Goal: Task Accomplishment & Management: Complete application form

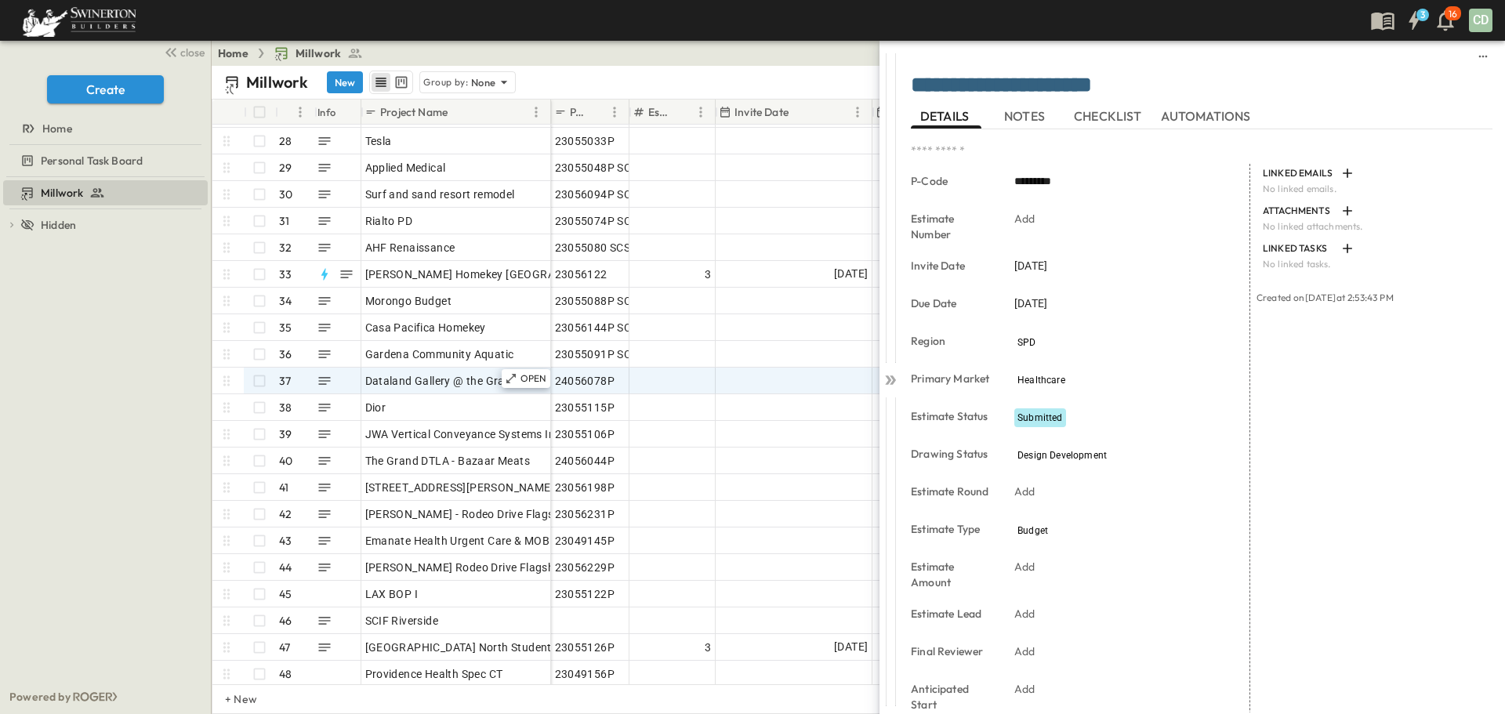
scroll to position [784, 0]
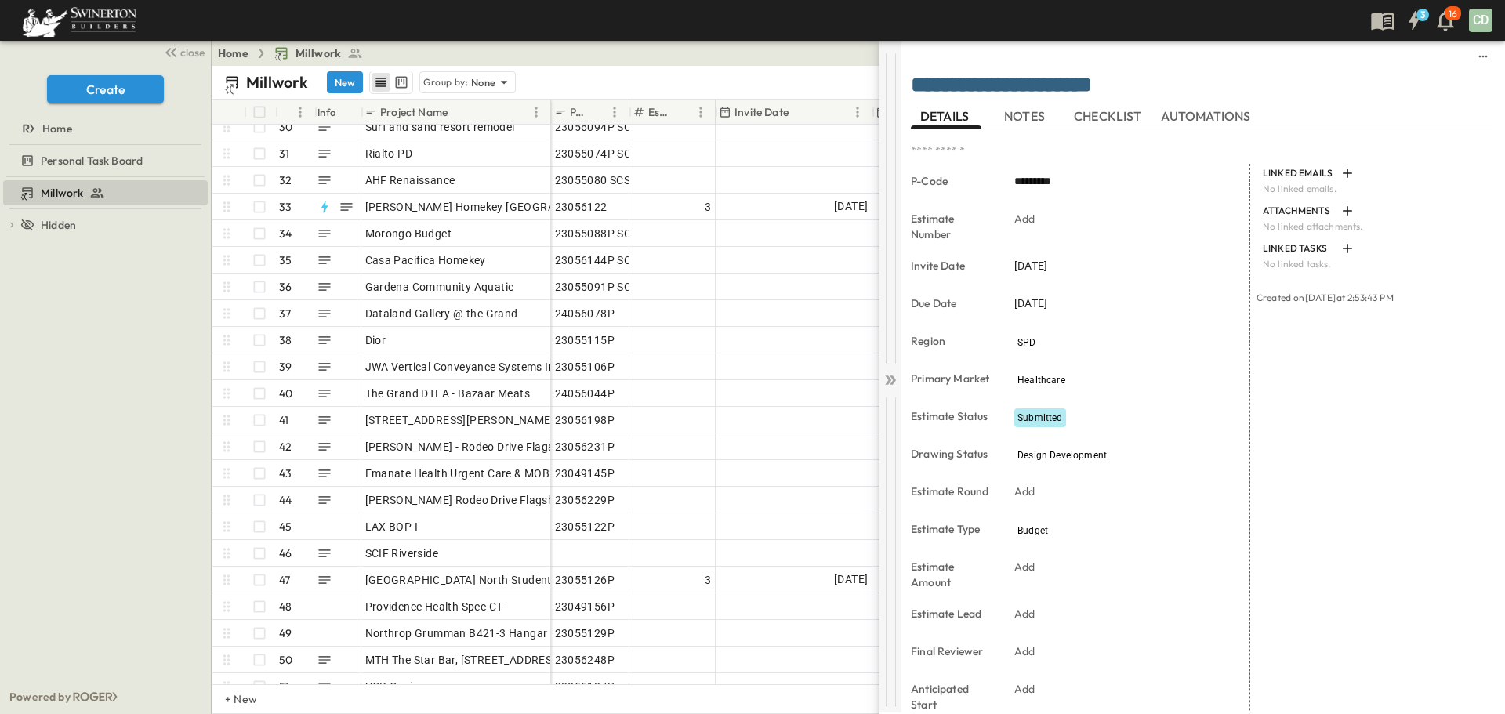
click at [889, 383] on icon at bounding box center [890, 380] width 16 height 16
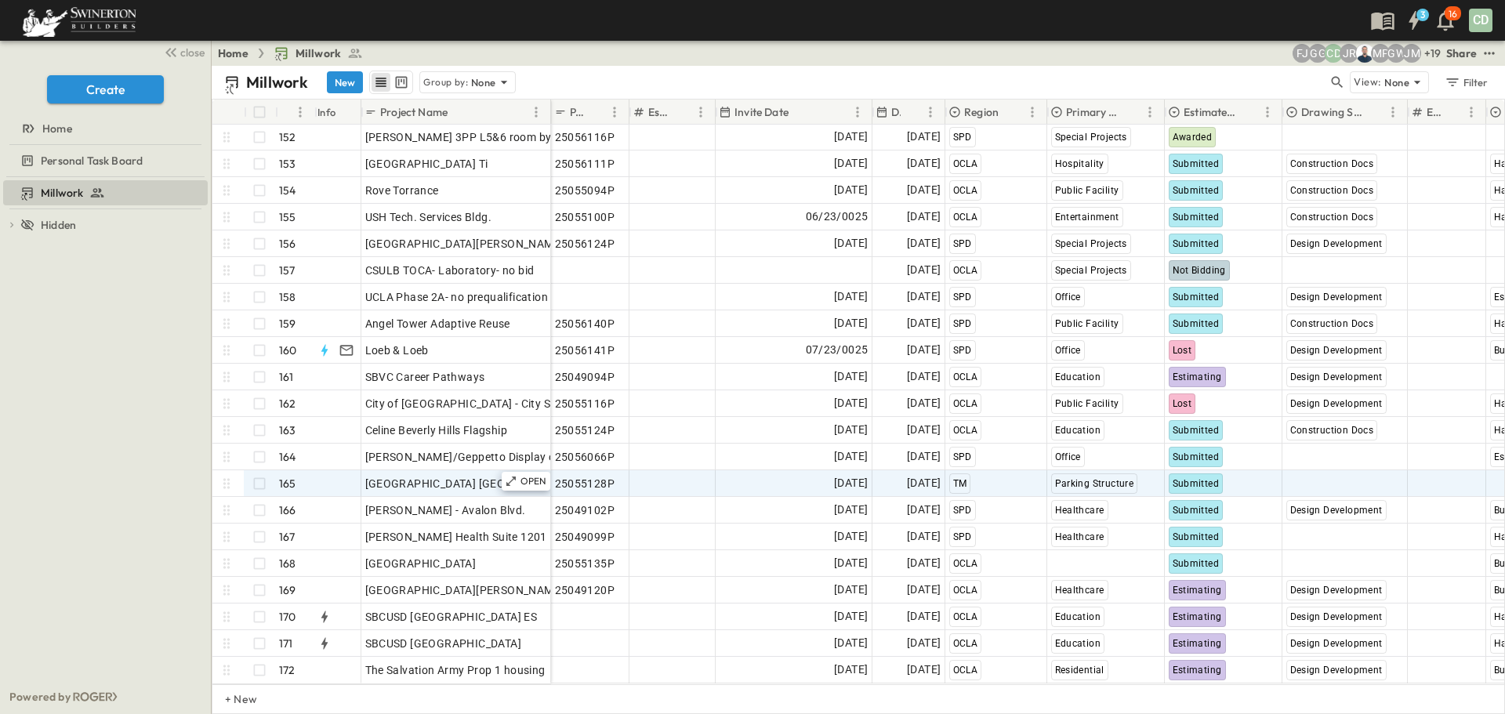
scroll to position [4036, 0]
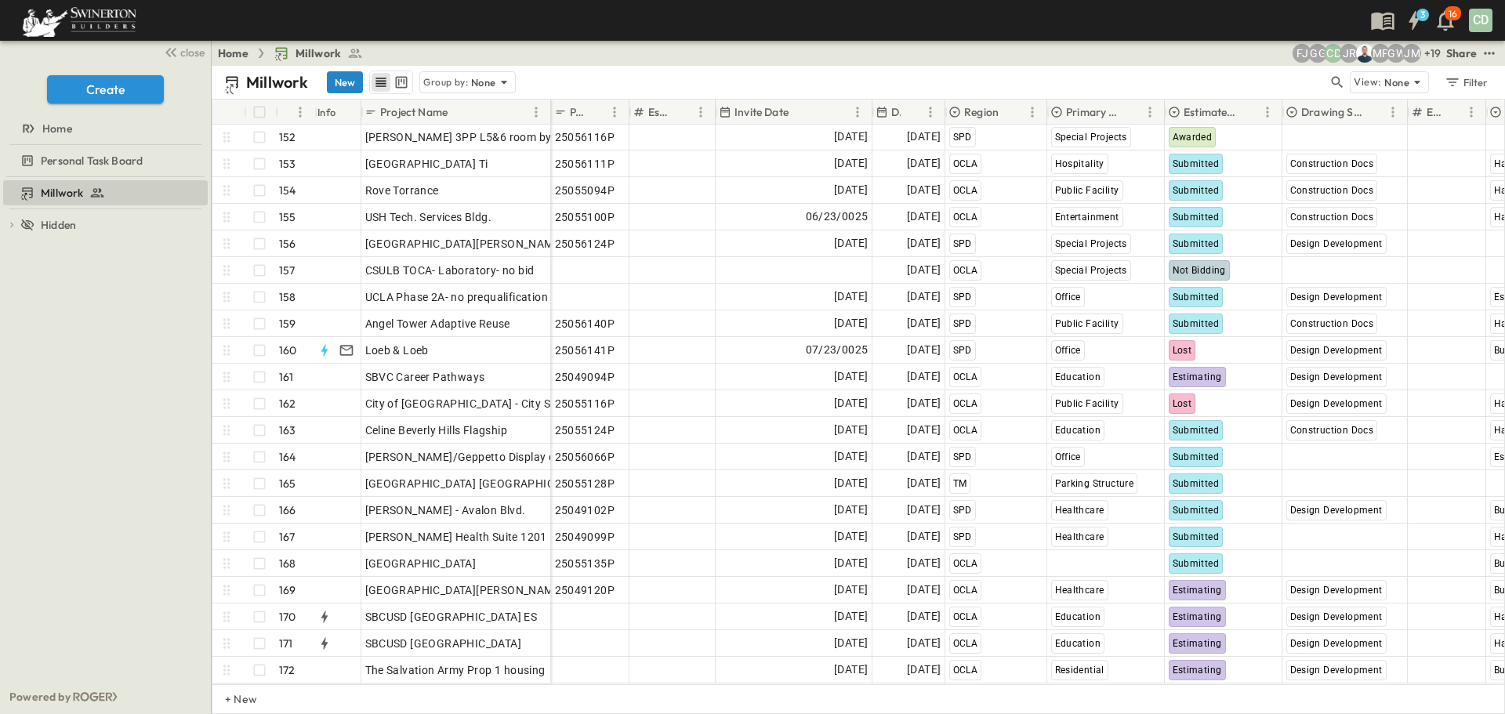
click at [343, 85] on button "New" at bounding box center [345, 82] width 36 height 22
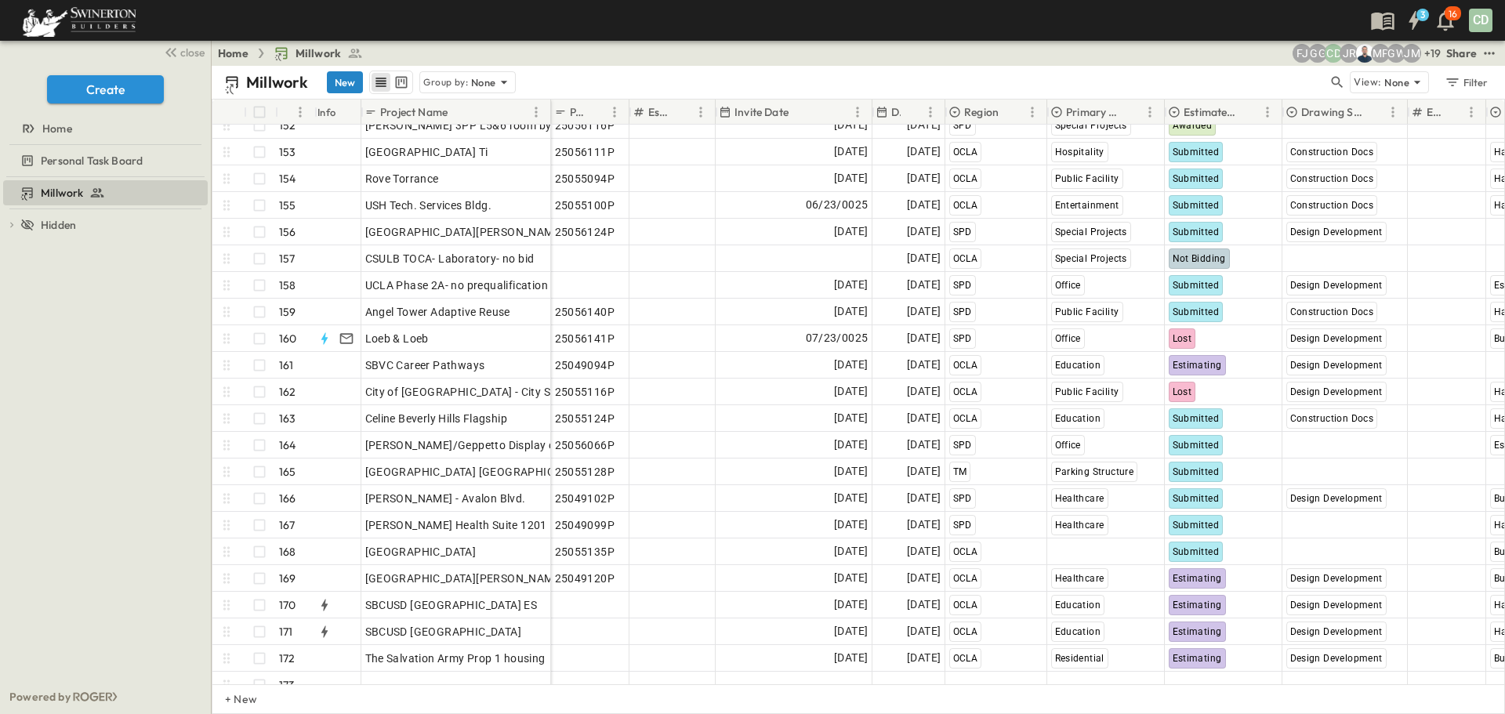
scroll to position [4062, 0]
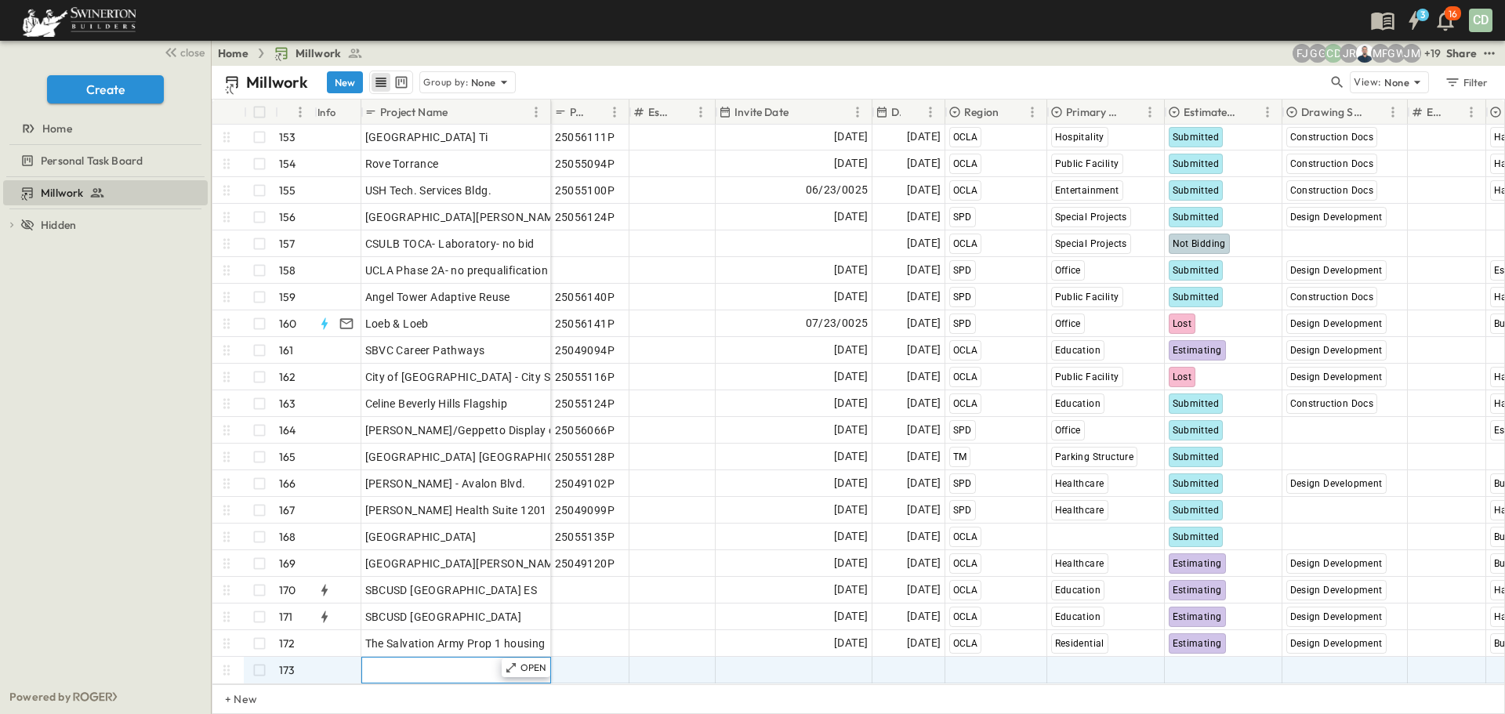
click at [382, 662] on span "Add Name" at bounding box center [391, 670] width 53 height 16
type input "**********"
click at [752, 659] on div "Add Date" at bounding box center [793, 669] width 155 height 25
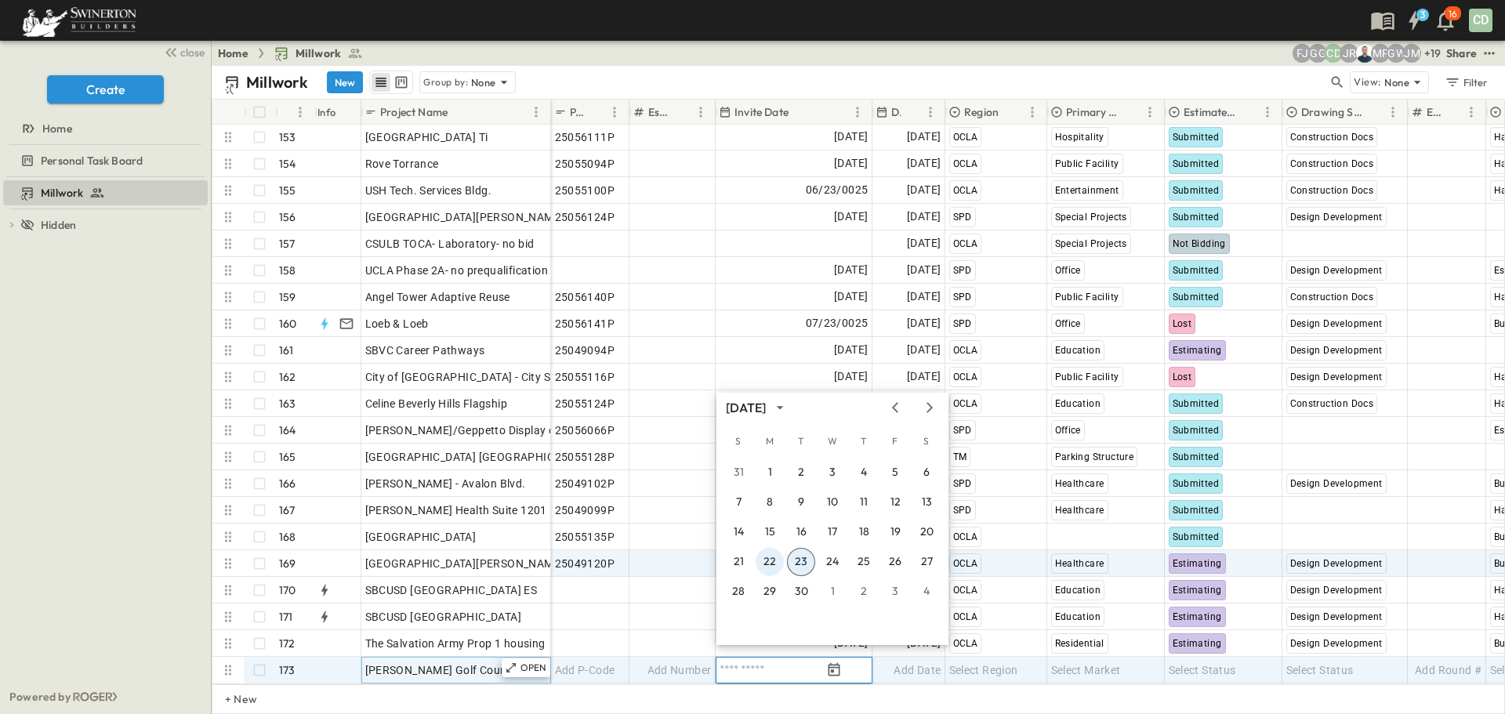
click at [767, 559] on button "22" at bounding box center [769, 562] width 28 height 28
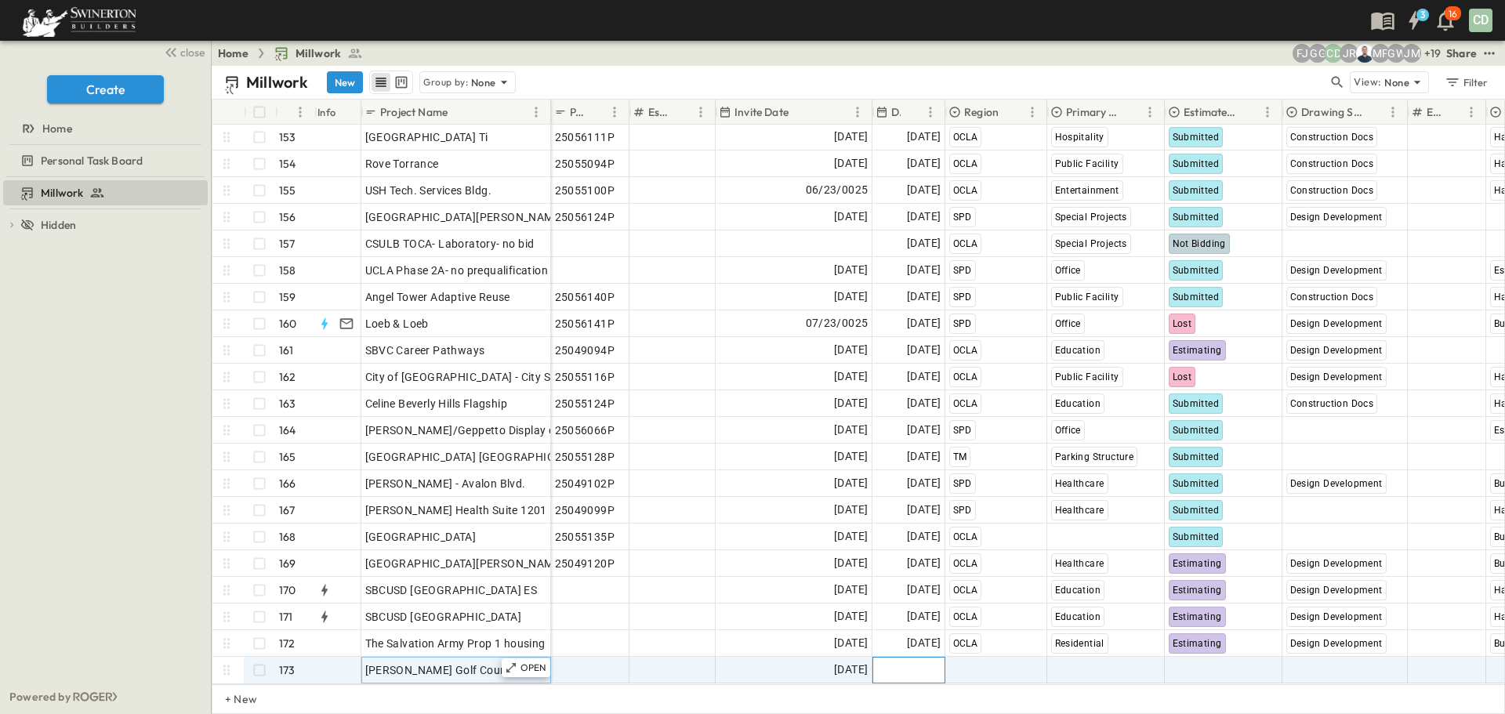
click at [918, 662] on span "Add Date" at bounding box center [916, 670] width 47 height 16
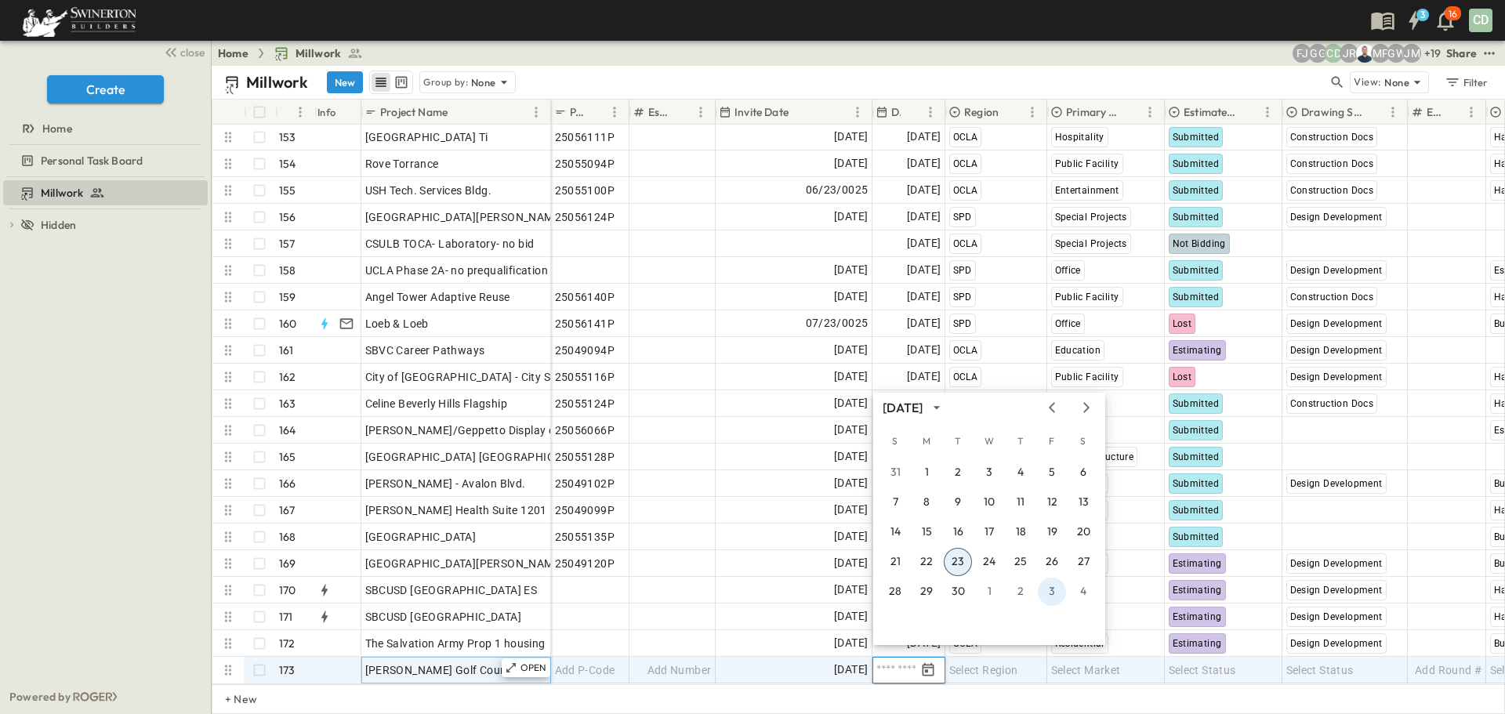
drag, startPoint x: 1052, startPoint y: 590, endPoint x: 1005, endPoint y: 607, distance: 50.8
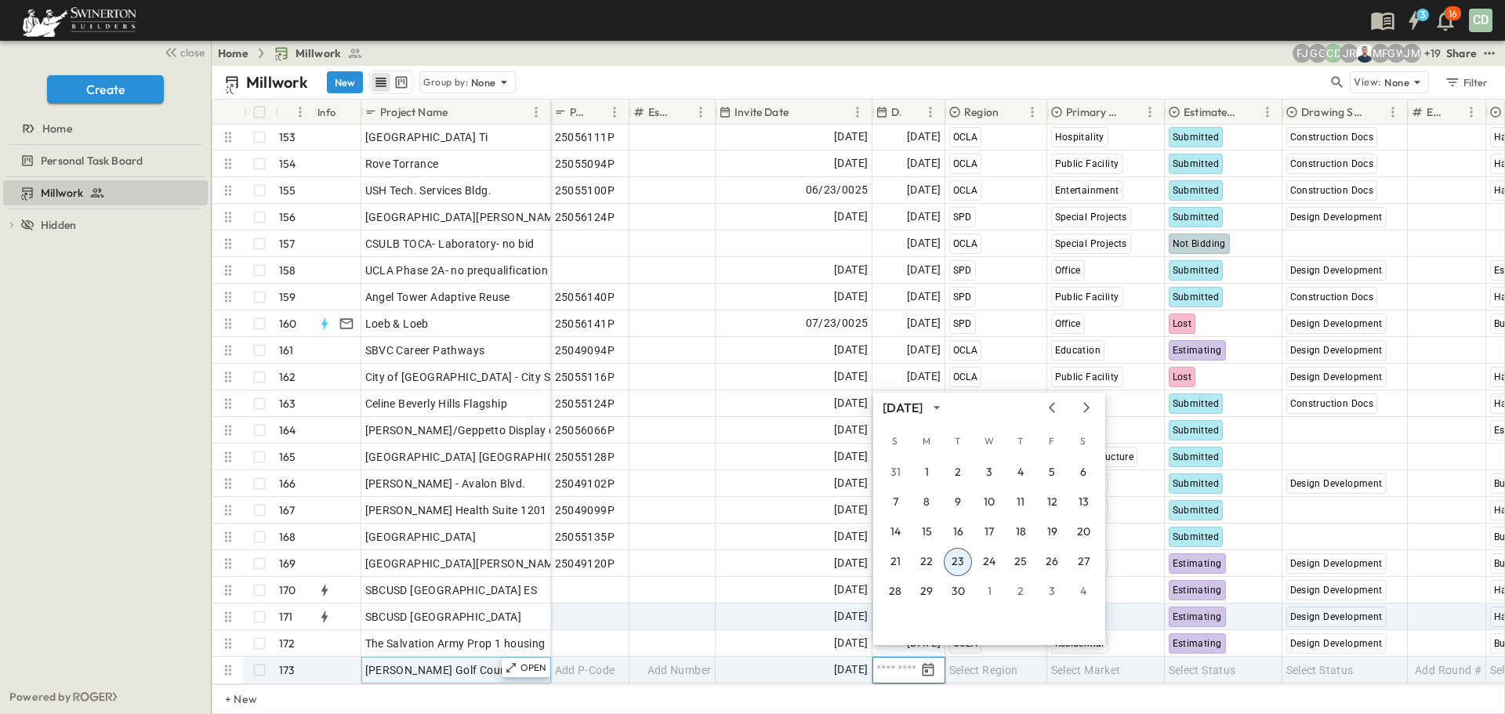
click at [1053, 590] on button "3" at bounding box center [1052, 592] width 28 height 28
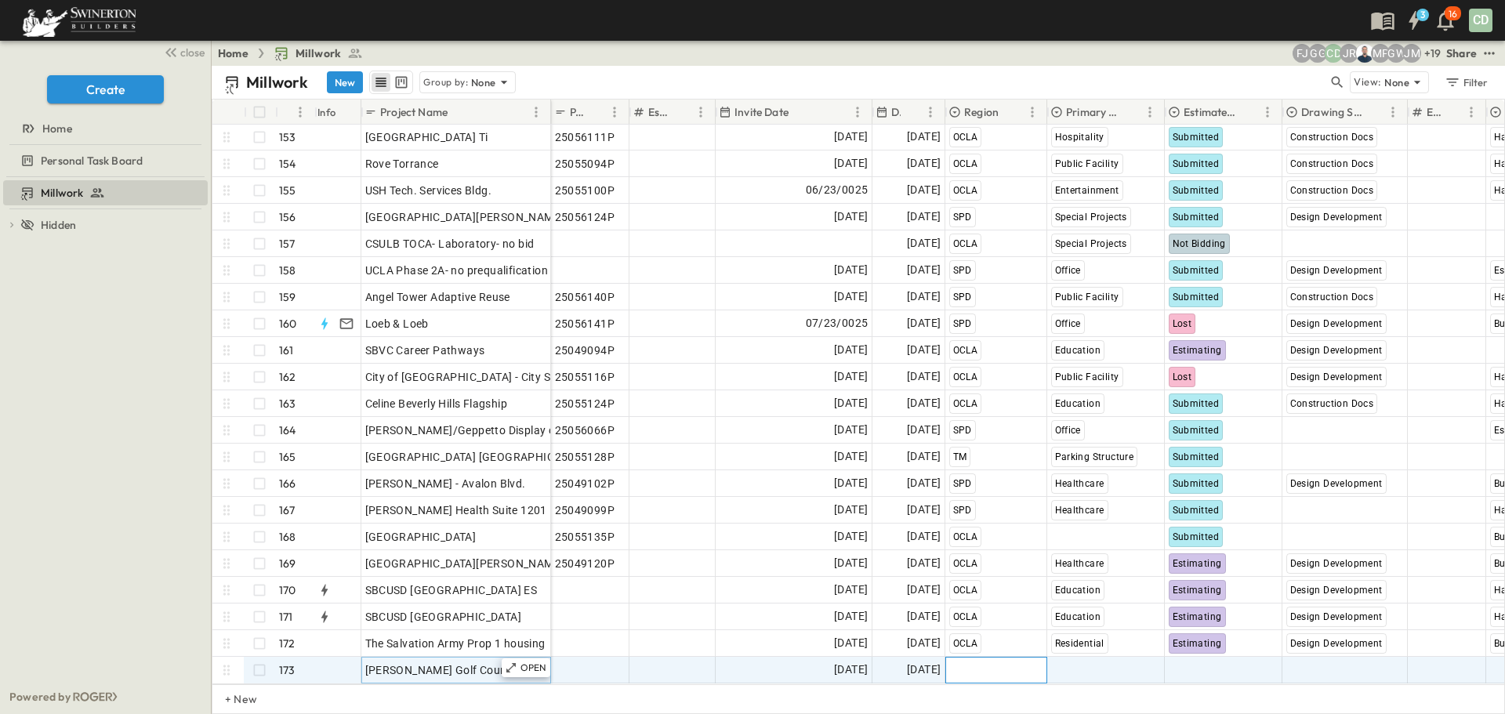
click at [971, 662] on span "Select Region" at bounding box center [983, 670] width 69 height 16
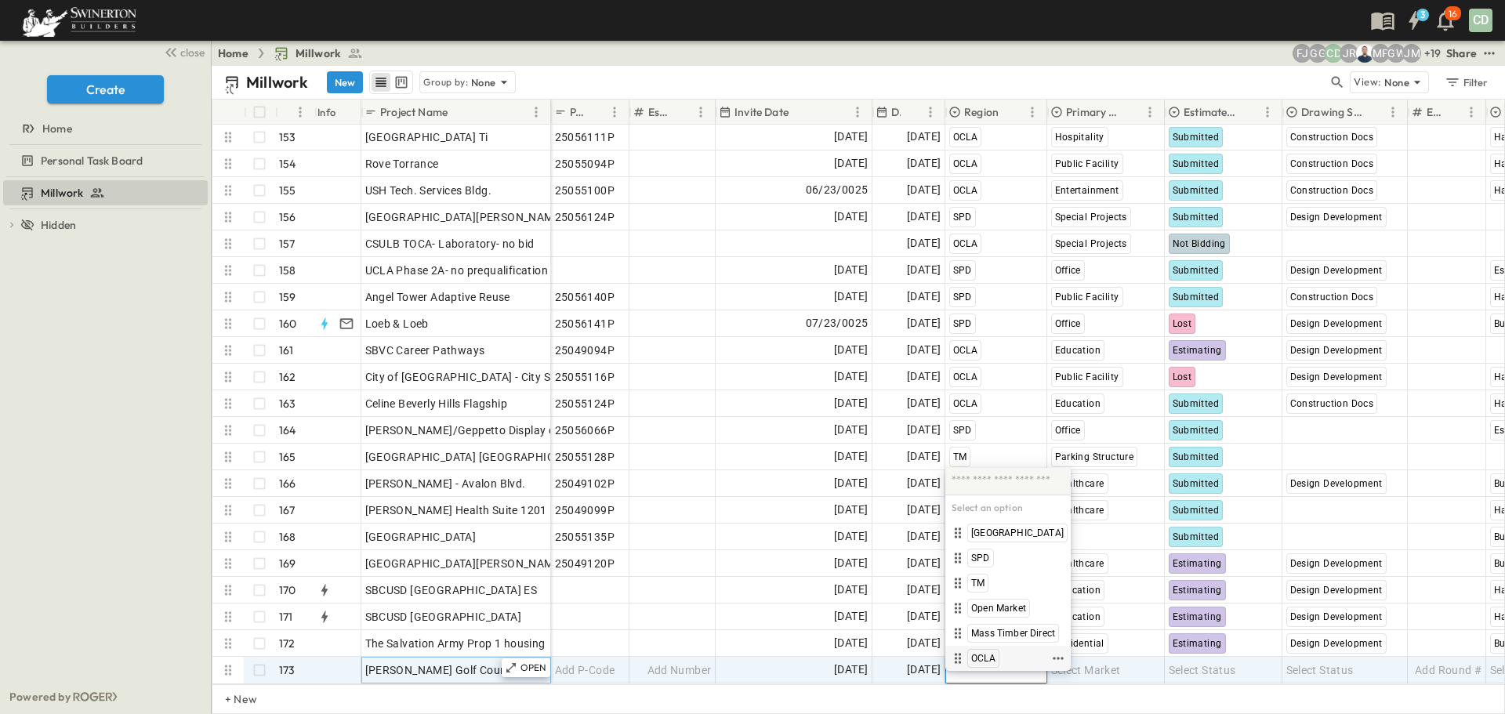
click at [989, 658] on span "OCLA" at bounding box center [983, 658] width 24 height 13
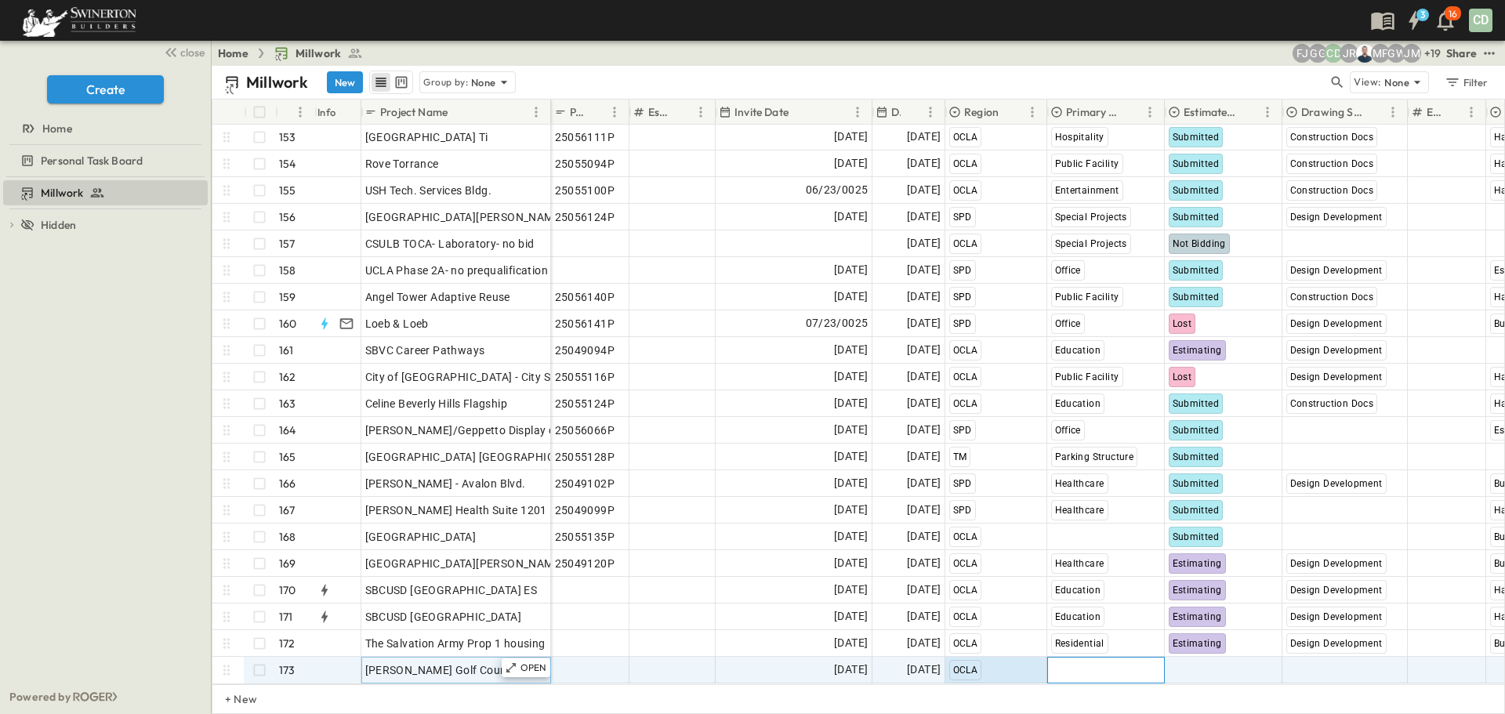
click at [1098, 662] on span "Select Market" at bounding box center [1086, 670] width 70 height 16
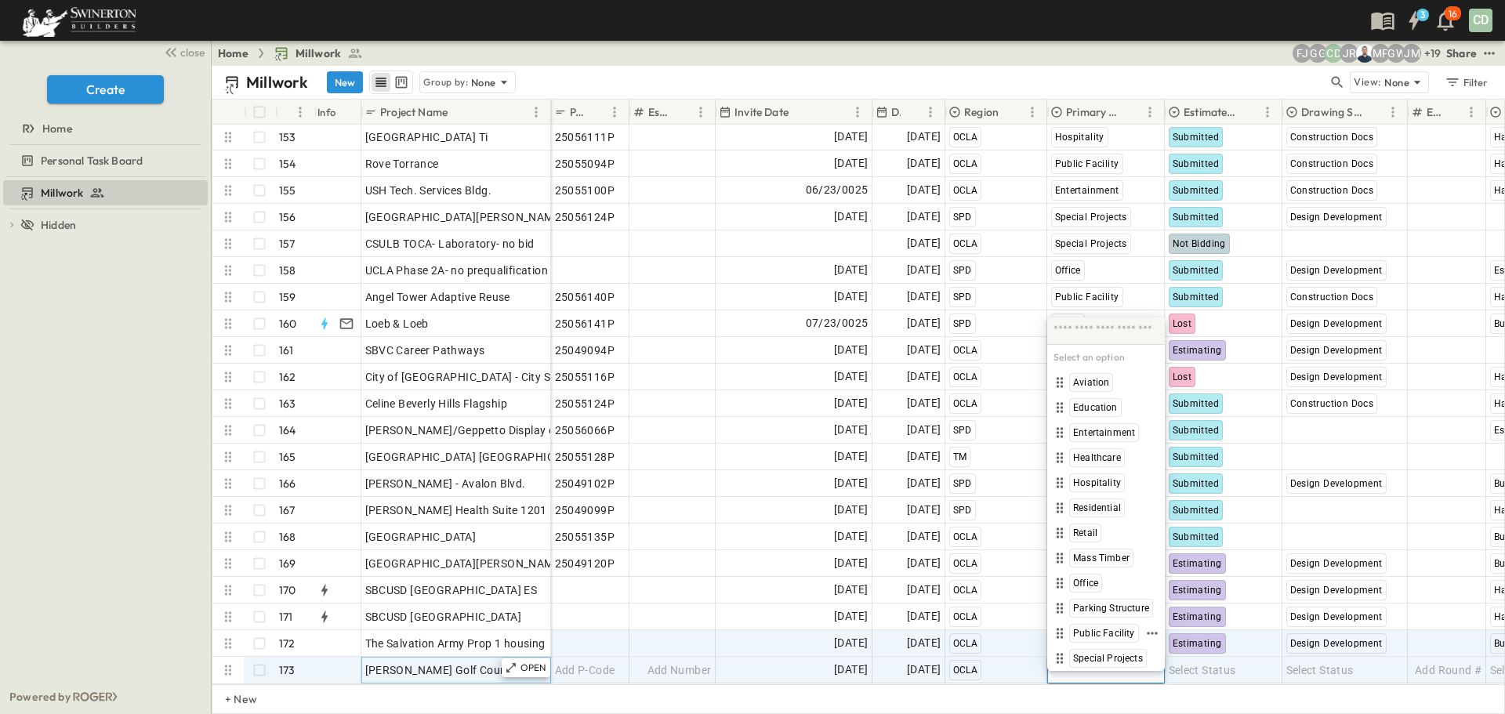
click at [1091, 632] on span "Public Facility" at bounding box center [1104, 633] width 62 height 13
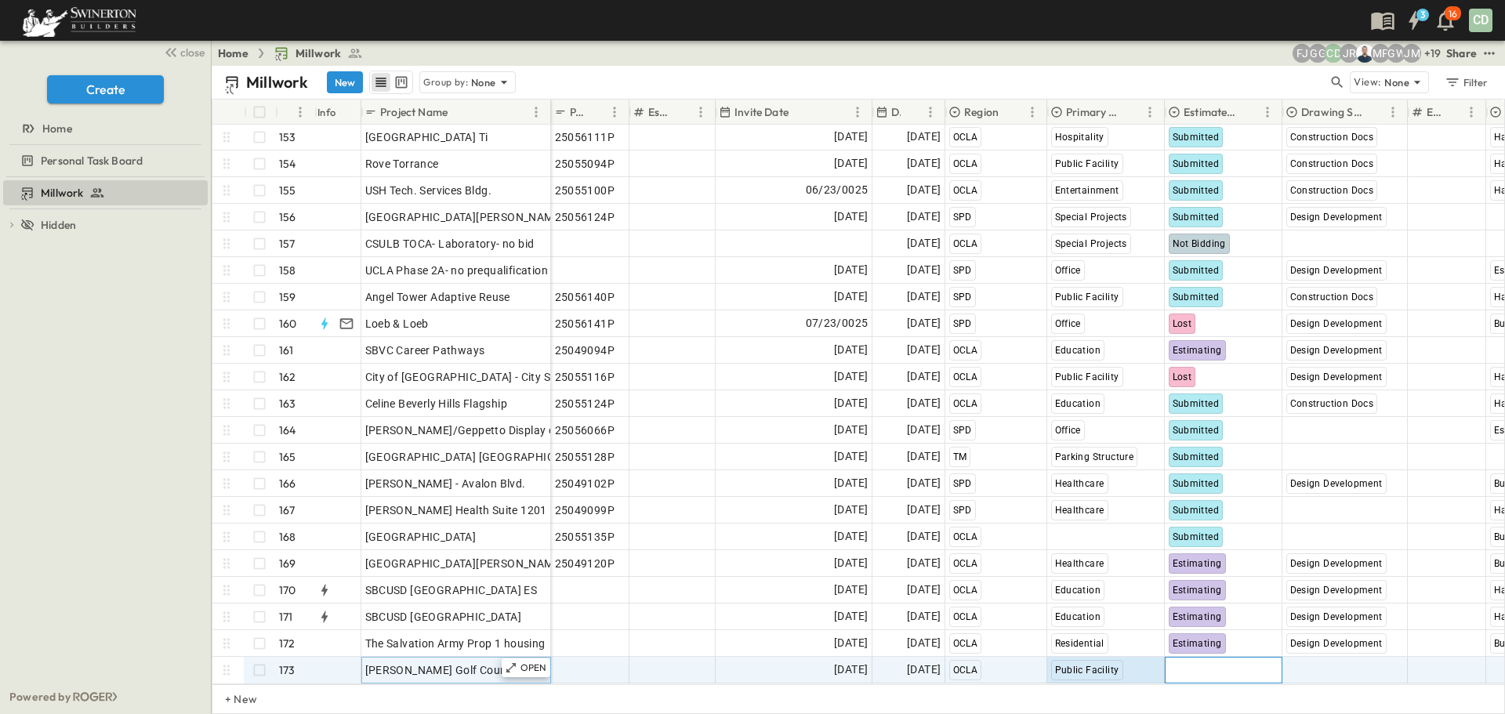
click at [1195, 662] on span "Select Status" at bounding box center [1201, 670] width 67 height 16
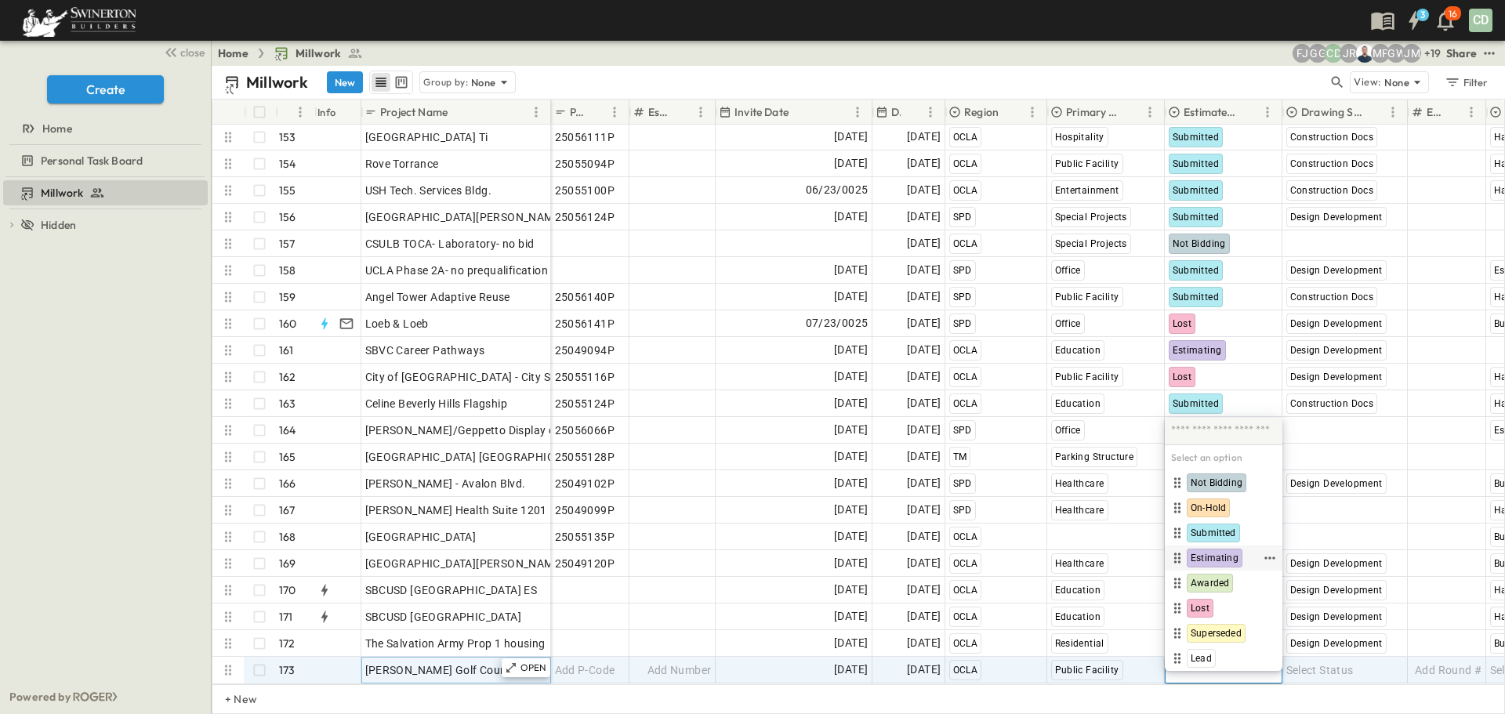
click at [1210, 558] on span "Estimating" at bounding box center [1214, 558] width 48 height 13
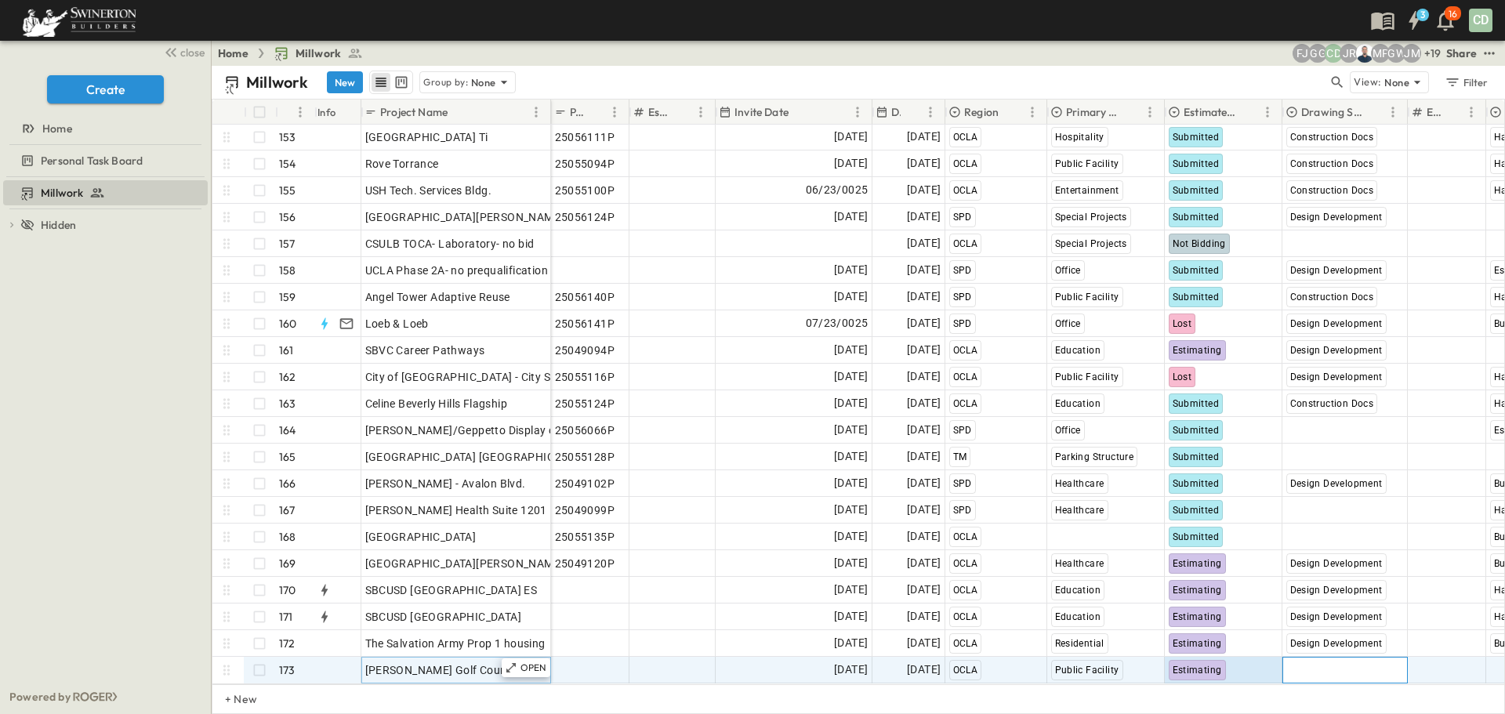
click at [1322, 662] on span "Select Status" at bounding box center [1319, 670] width 67 height 16
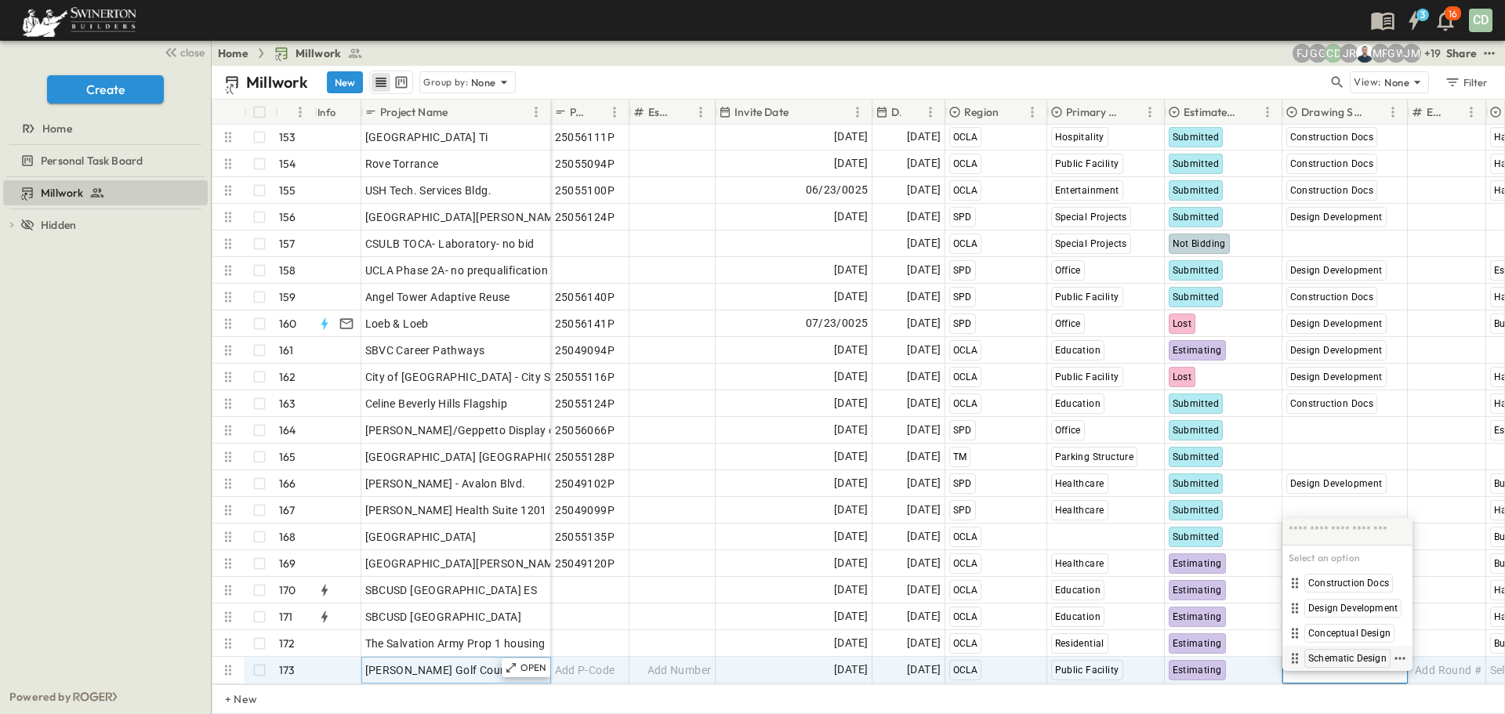
click at [1353, 656] on span "Schematic Design" at bounding box center [1347, 658] width 78 height 13
click at [1348, 632] on span "Conceptual Design" at bounding box center [1349, 633] width 82 height 13
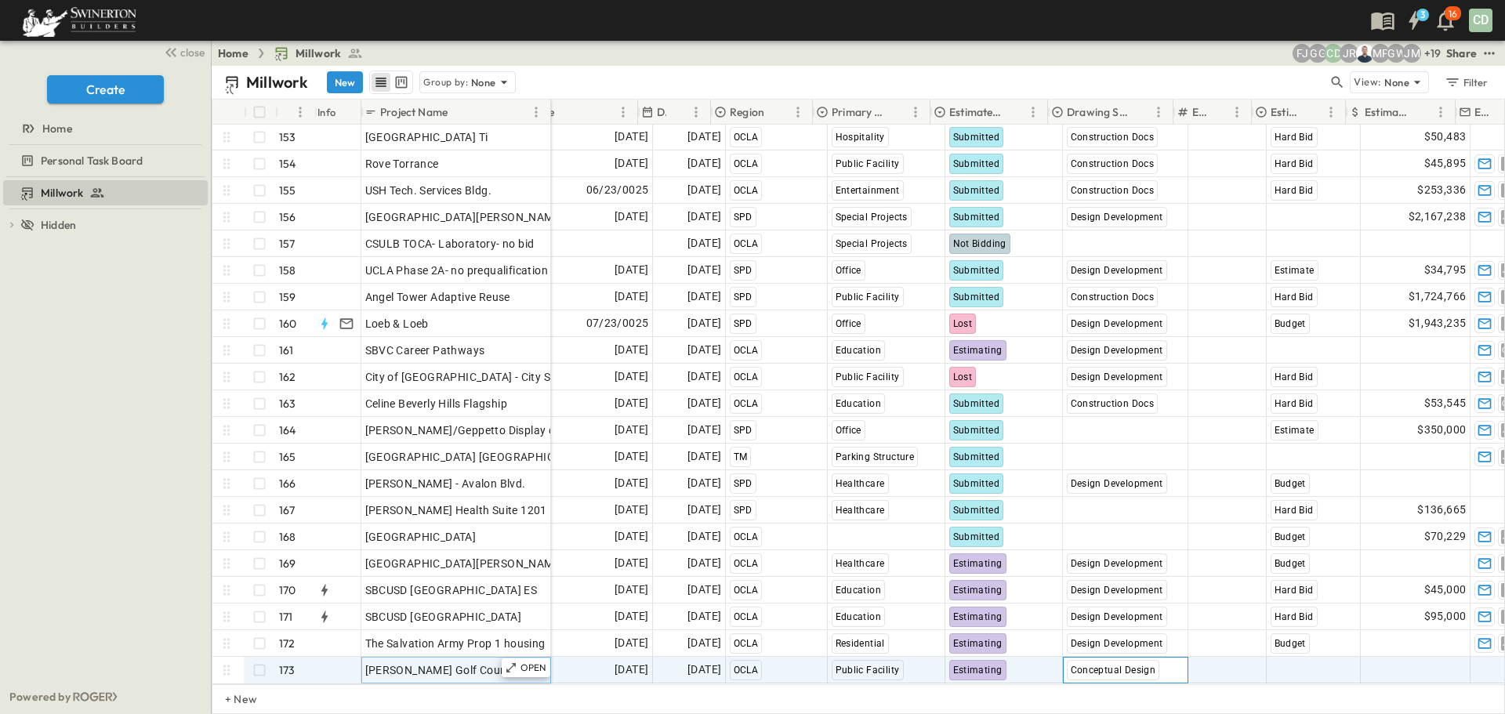
scroll to position [4063, 234]
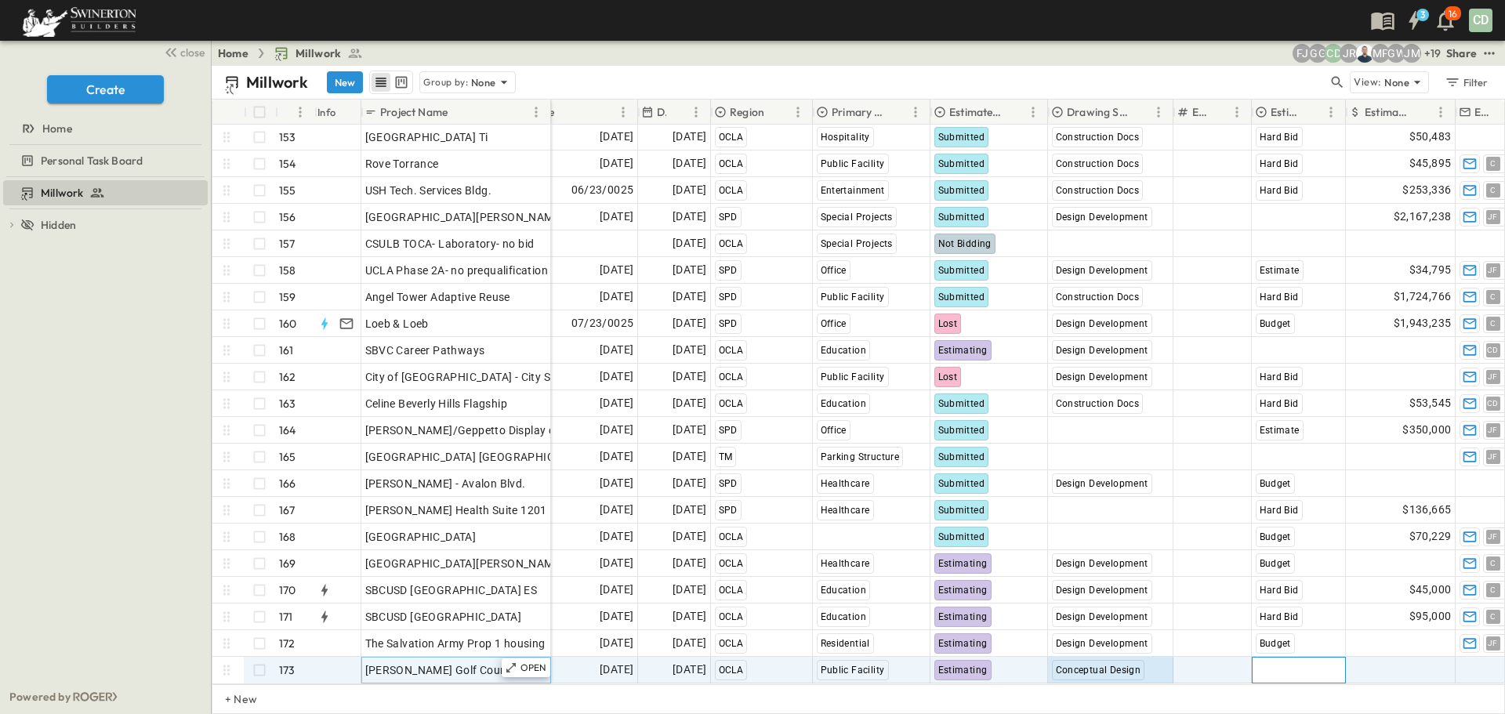
click at [1270, 662] on span "Select Bid Type" at bounding box center [1294, 670] width 78 height 16
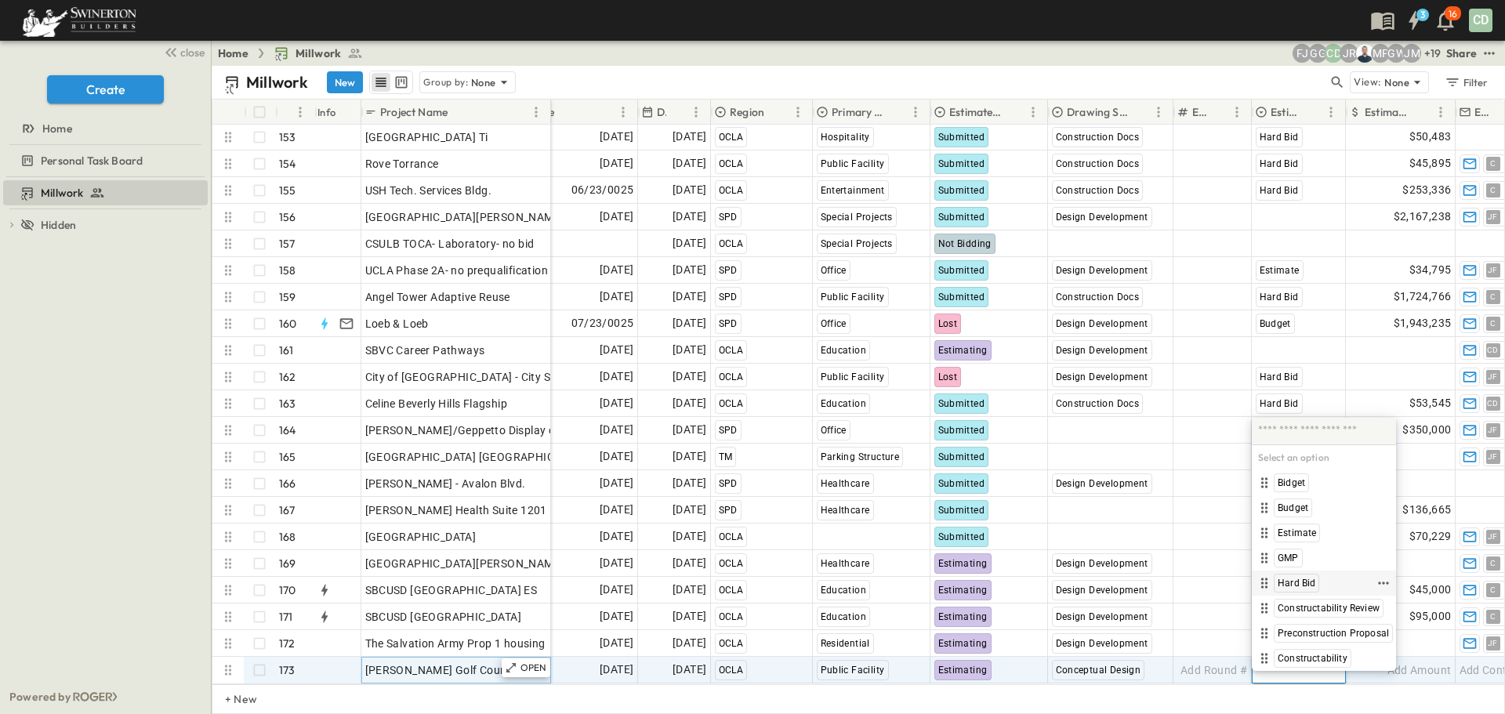
click at [1302, 580] on span "Hard Bid" at bounding box center [1296, 583] width 38 height 13
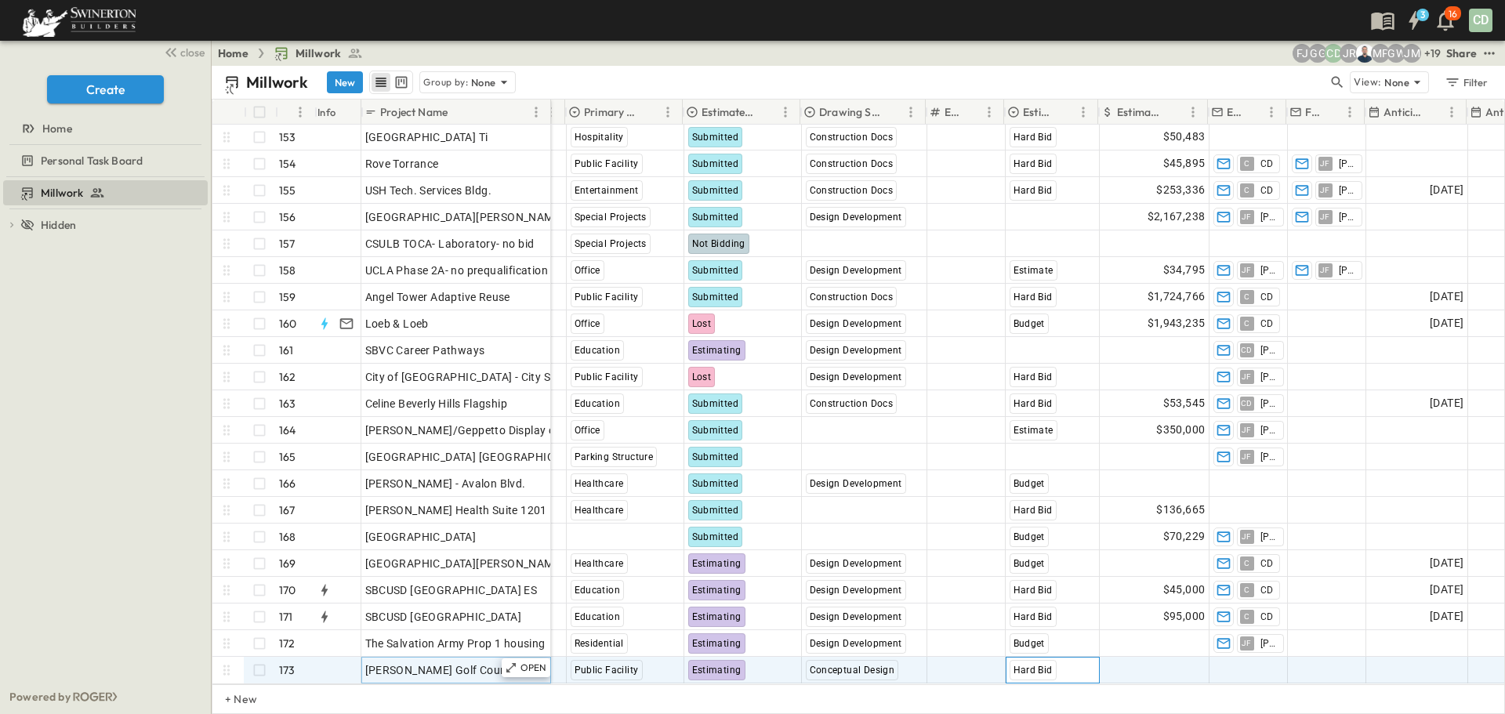
scroll to position [4063, 482]
click at [1172, 662] on span "Add Amount" at bounding box center [1171, 670] width 64 height 16
click at [1117, 661] on input "****" at bounding box center [1155, 669] width 89 height 16
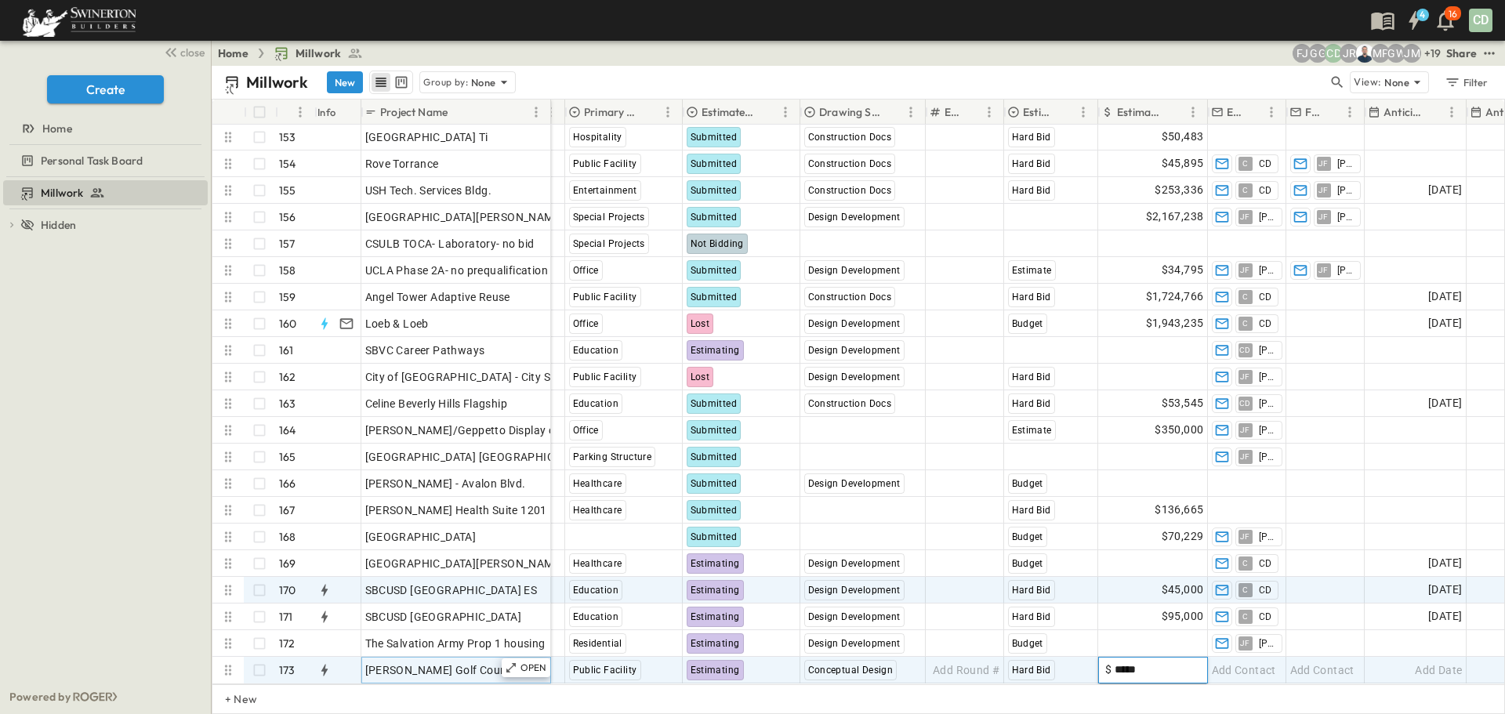
type input "*****"
click at [1161, 581] on div "$45,000" at bounding box center [1153, 590] width 108 height 25
click at [1244, 662] on span "Add Contact" at bounding box center [1244, 670] width 64 height 16
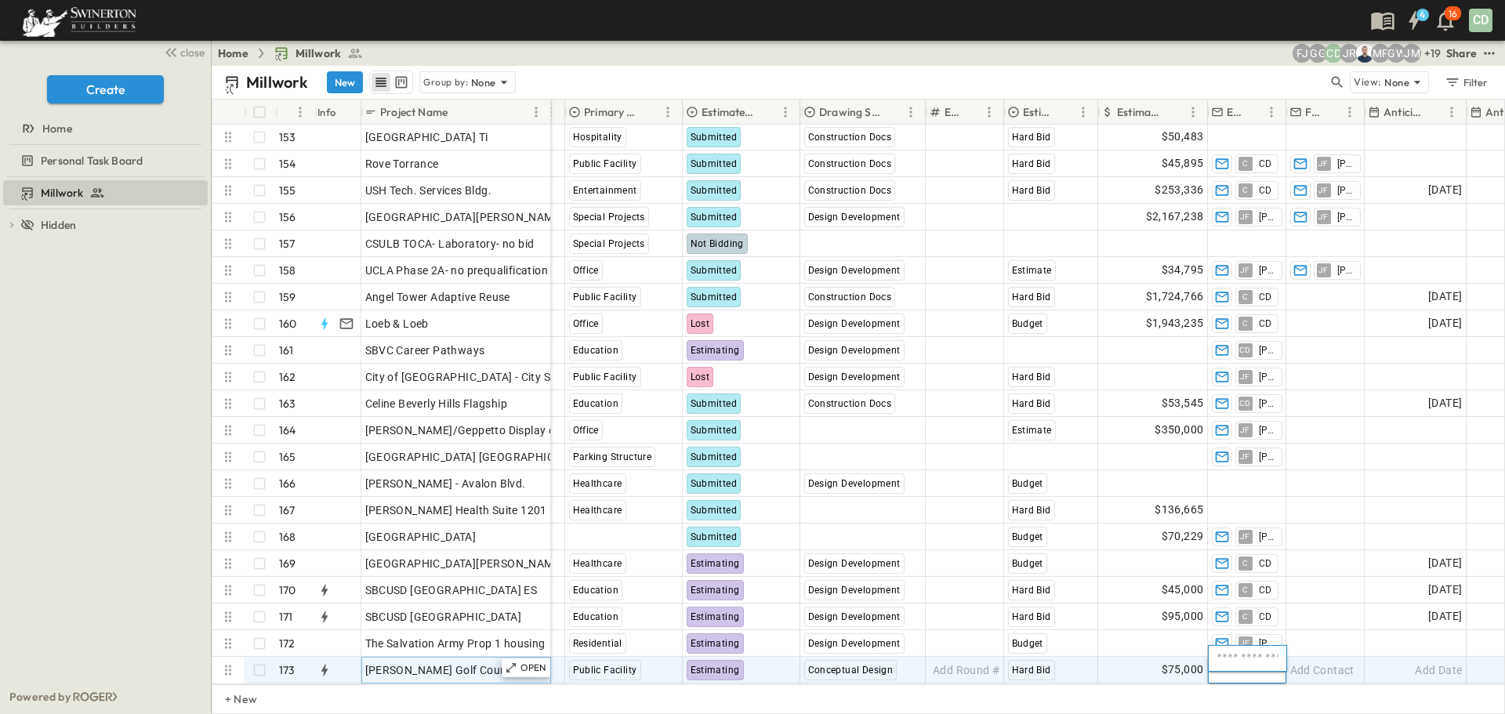
click at [1270, 656] on input "text" at bounding box center [1247, 658] width 65 height 19
click at [1233, 661] on input "text" at bounding box center [1247, 658] width 65 height 19
type input "**"
click at [1339, 657] on div "Add Contact" at bounding box center [1325, 669] width 77 height 25
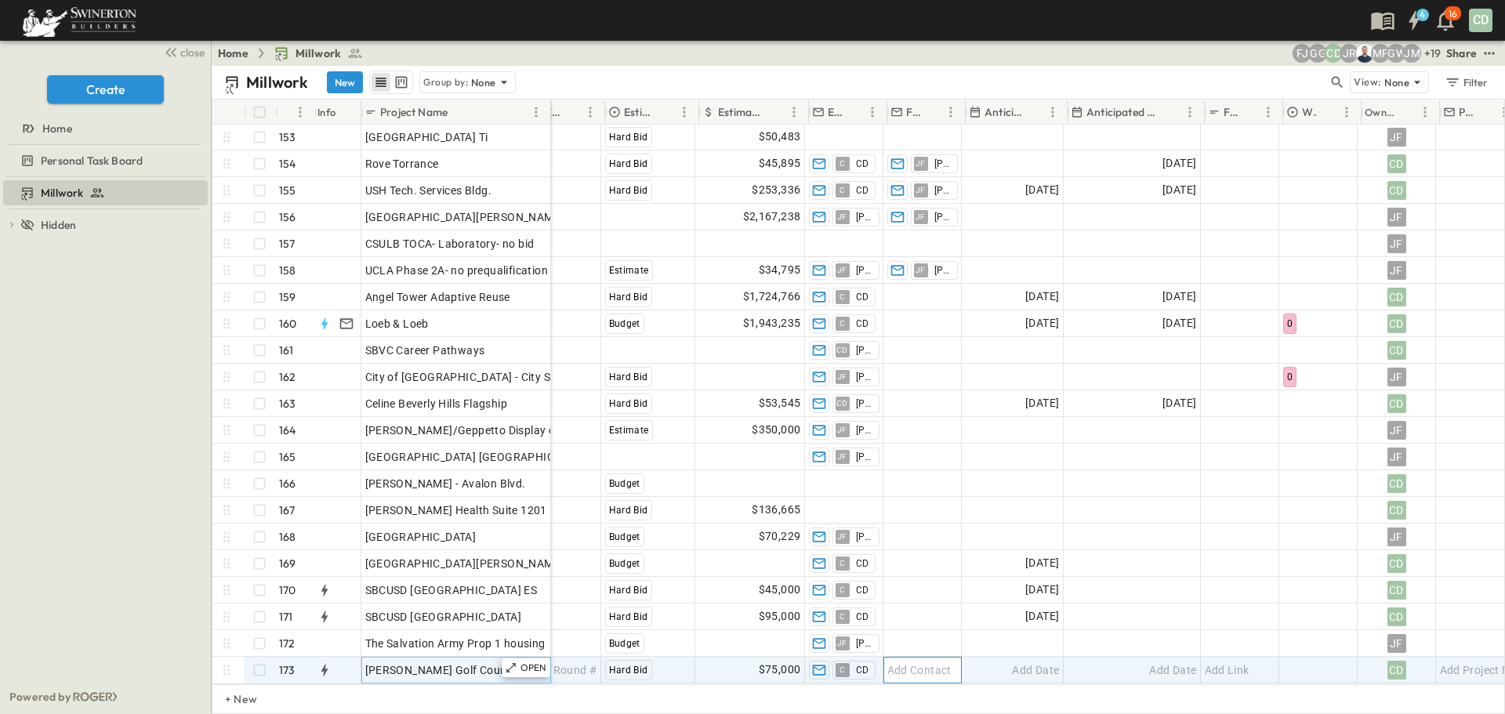
scroll to position [4063, 900]
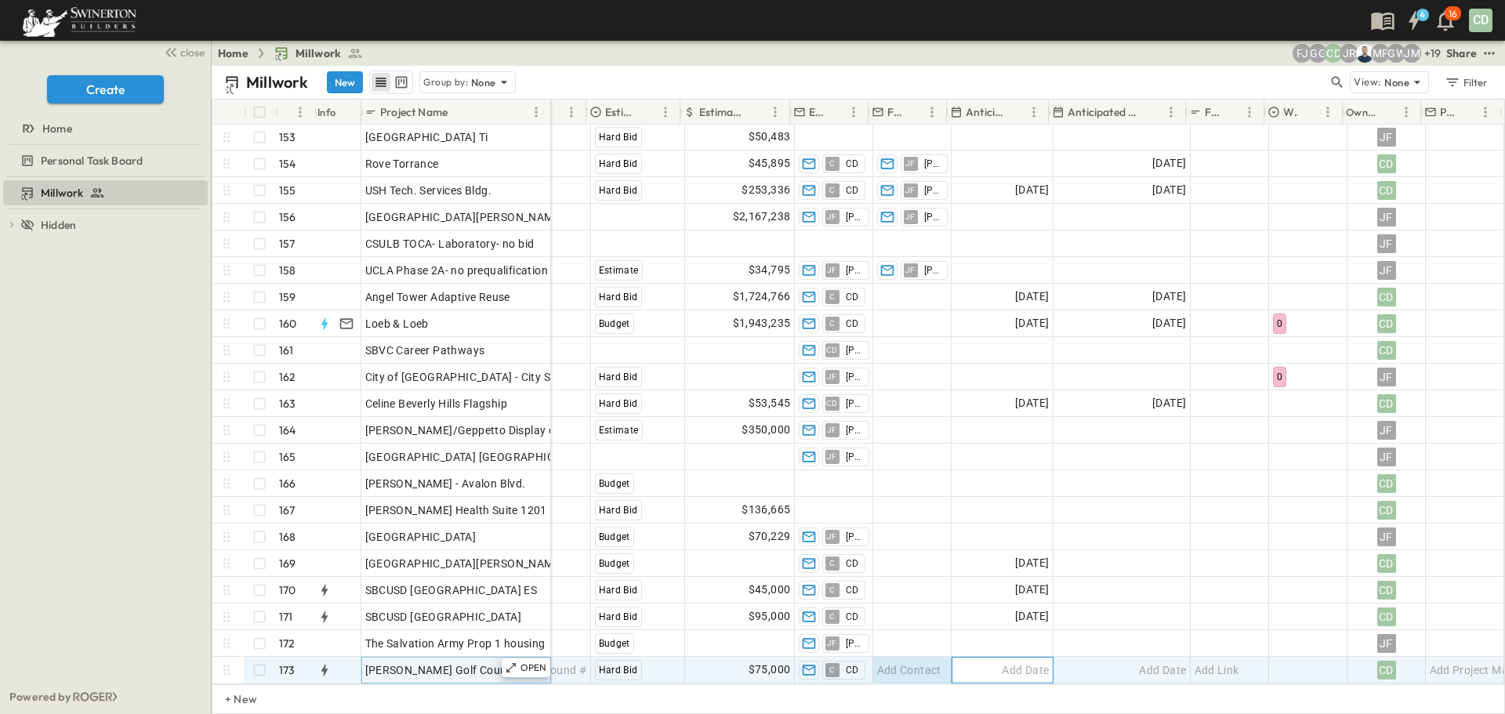
click at [1016, 662] on span "Add Date" at bounding box center [1025, 670] width 47 height 16
click at [1159, 403] on icon "Next month" at bounding box center [1160, 407] width 19 height 13
click at [1159, 403] on icon "Next month" at bounding box center [1160, 407] width 6 height 10
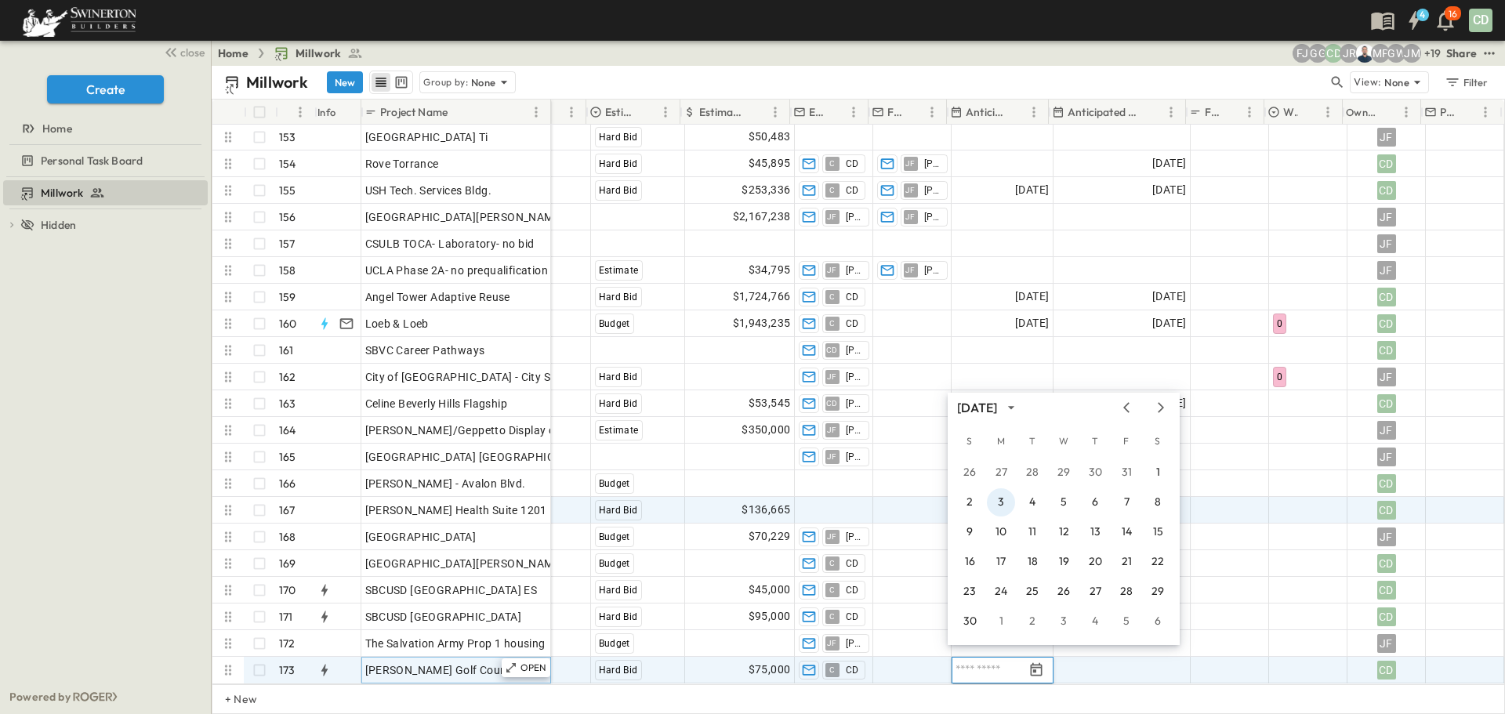
click at [998, 498] on button "3" at bounding box center [1001, 502] width 28 height 28
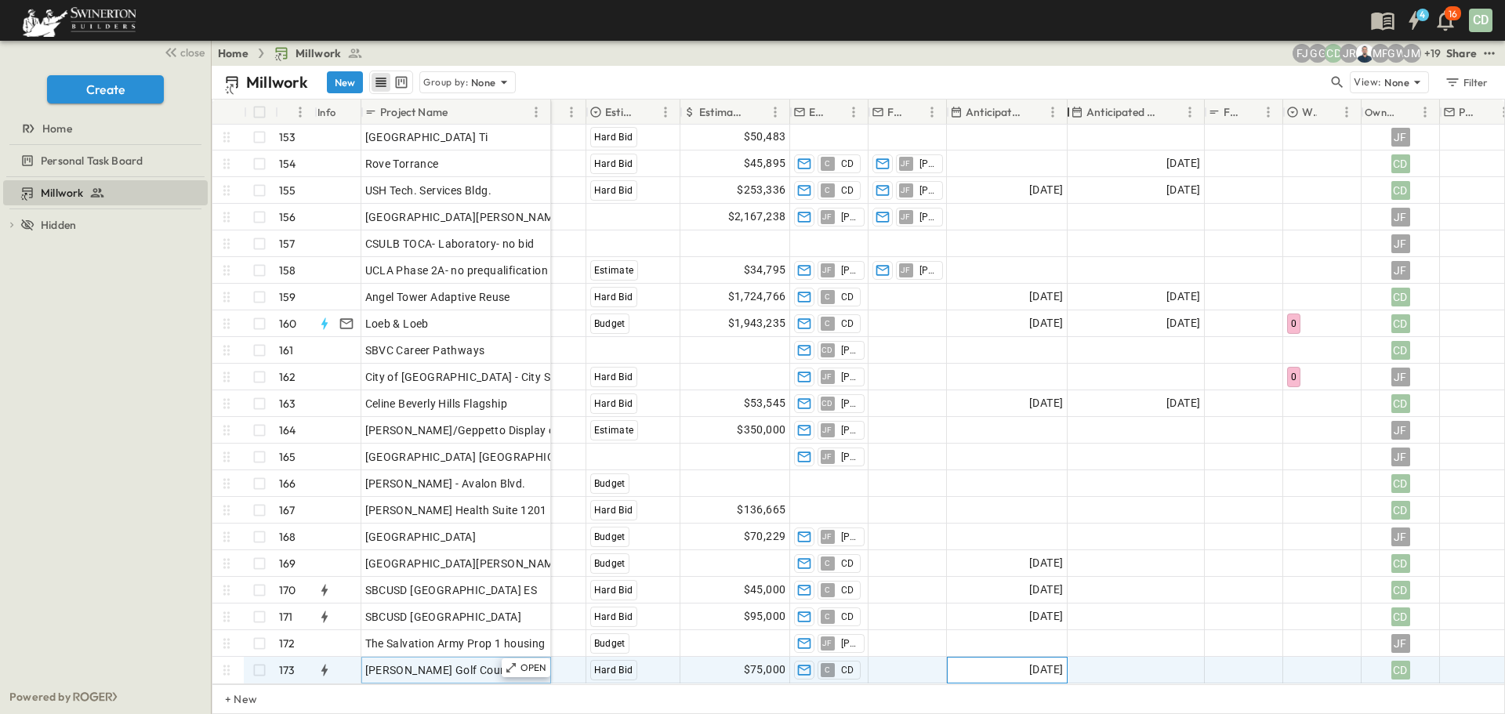
drag, startPoint x: 1049, startPoint y: 110, endPoint x: 1067, endPoint y: 117, distance: 19.8
click at [1067, 117] on div at bounding box center [1068, 112] width 16 height 44
click at [1029, 661] on span "[DATE]" at bounding box center [1046, 670] width 34 height 18
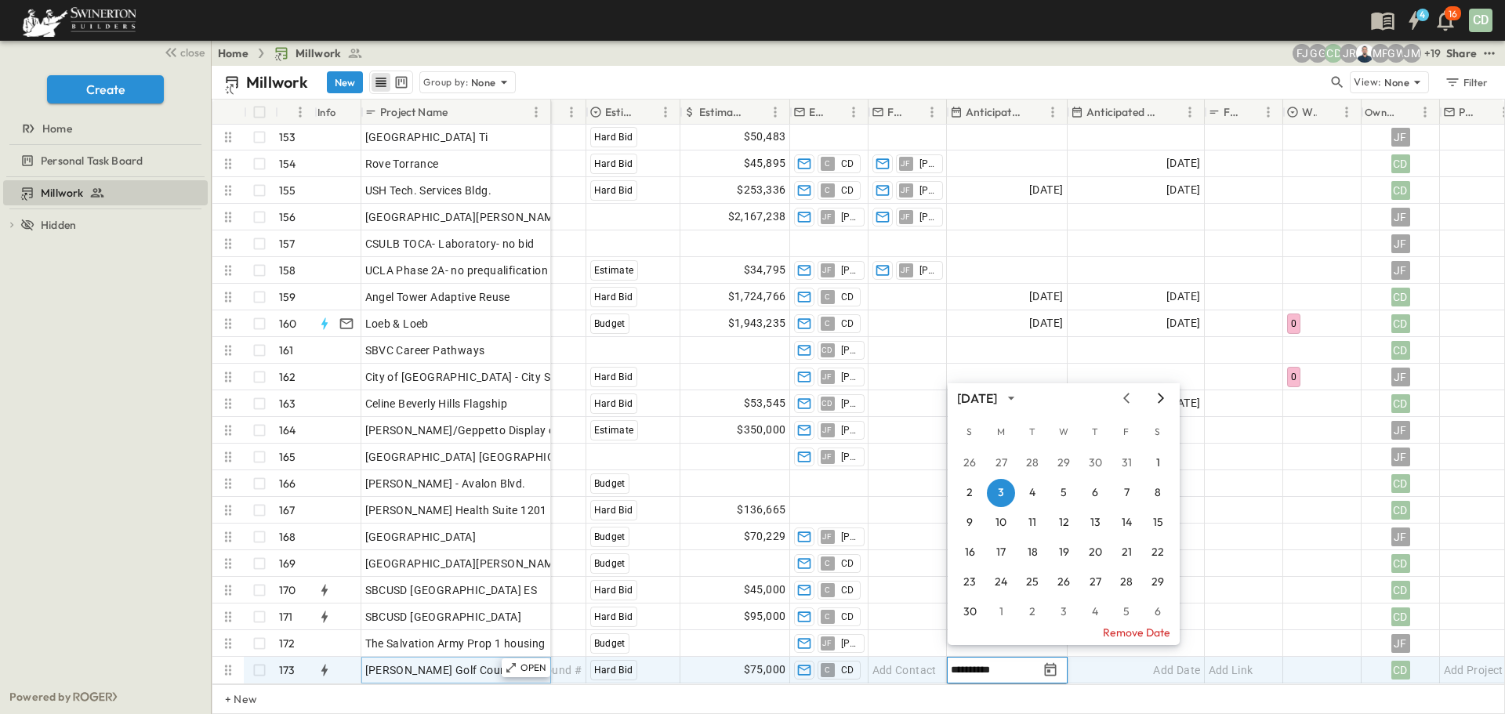
click at [1165, 394] on icon "Next month" at bounding box center [1160, 398] width 19 height 13
click at [1003, 581] on button "26" at bounding box center [1001, 582] width 28 height 28
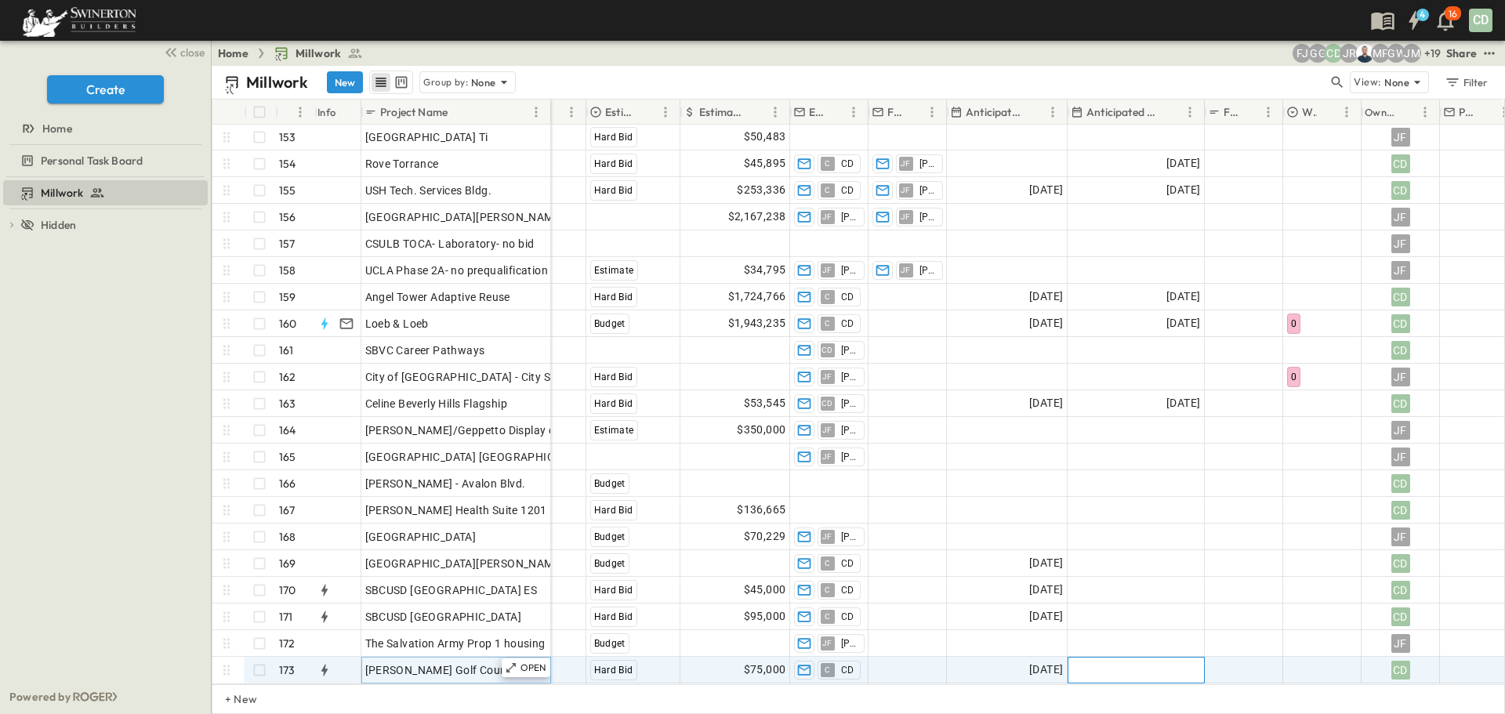
click at [1154, 657] on div "Add Date" at bounding box center [1136, 669] width 136 height 25
click at [1281, 407] on icon "Next month" at bounding box center [1281, 407] width 19 height 13
click at [1283, 405] on icon "Next month" at bounding box center [1281, 407] width 19 height 13
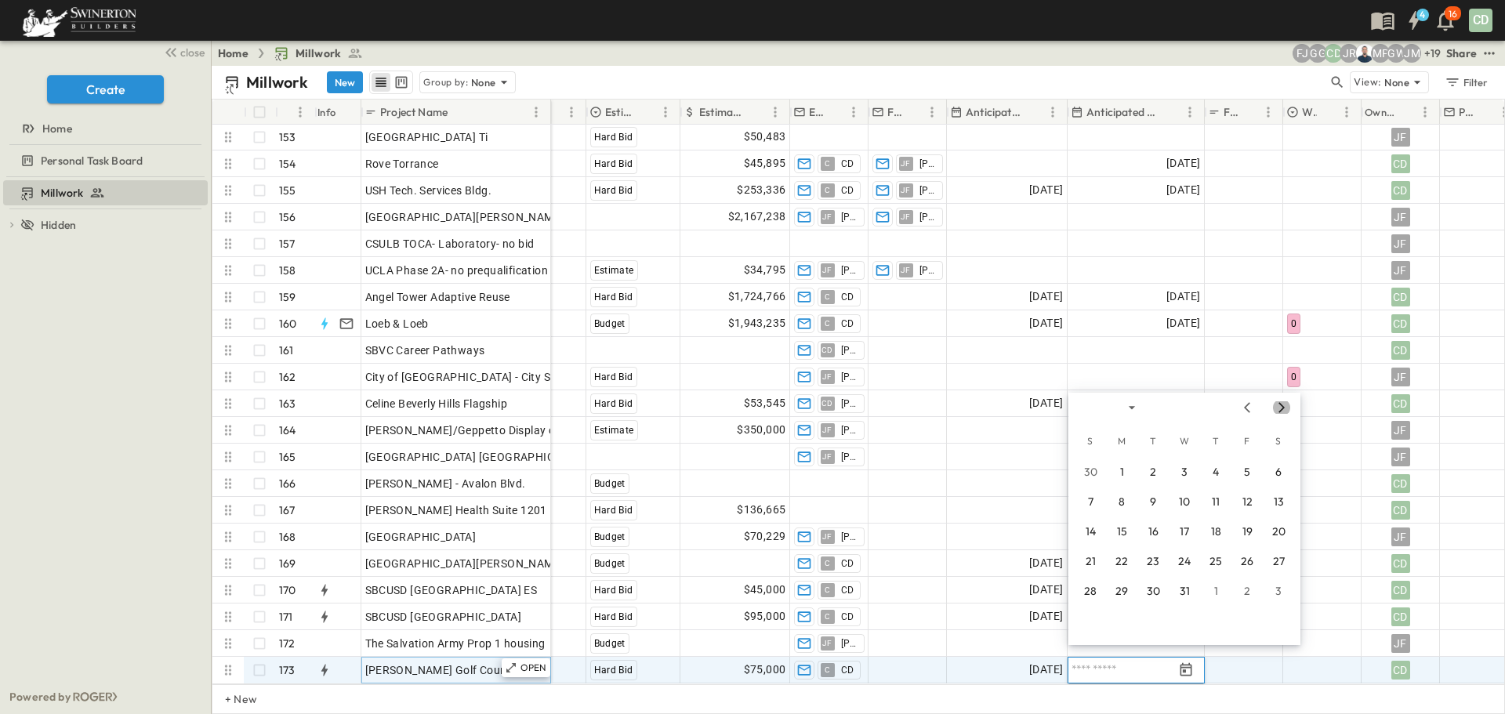
click at [1283, 405] on icon "Next month" at bounding box center [1281, 407] width 19 height 13
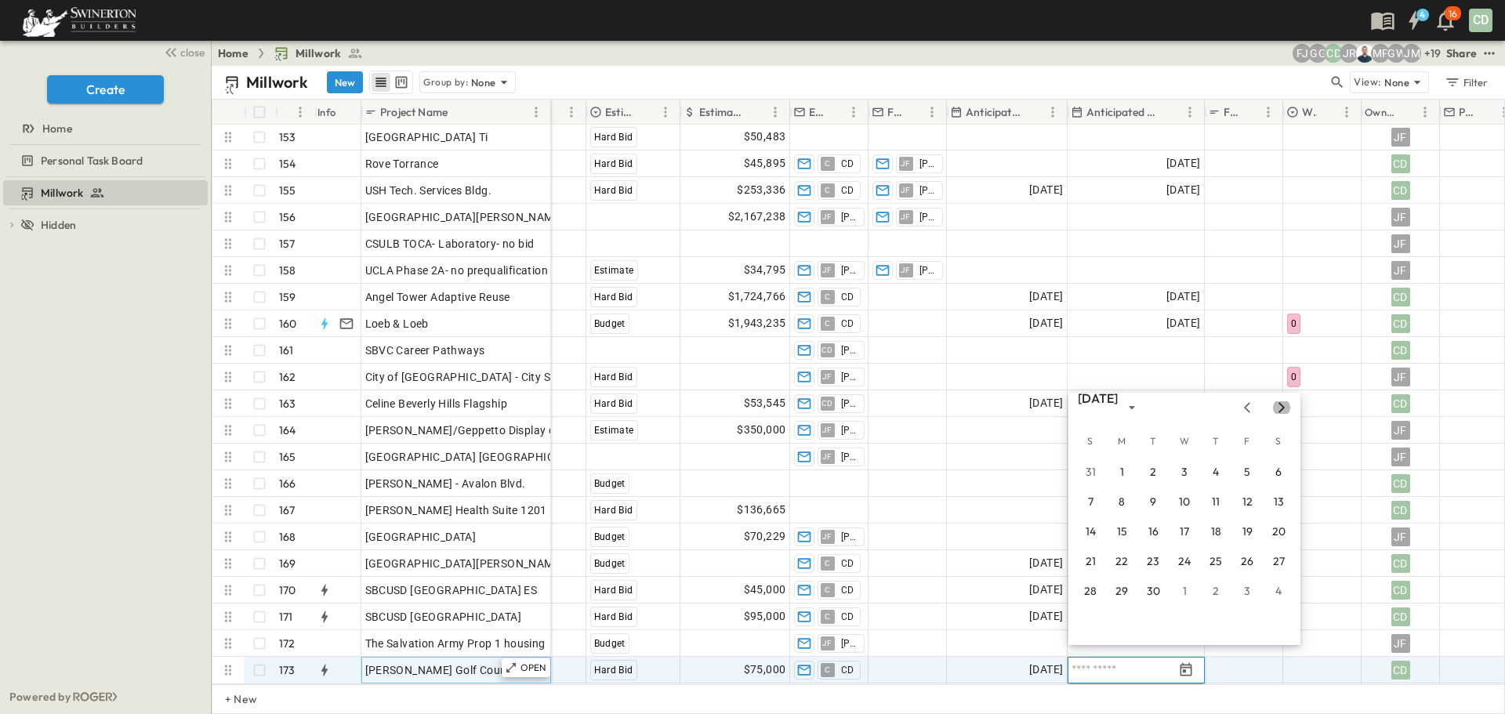
click at [1283, 405] on icon "Next month" at bounding box center [1281, 407] width 19 height 13
click at [1251, 407] on icon "Previous month" at bounding box center [1246, 407] width 19 height 13
click at [1123, 501] on button "3" at bounding box center [1121, 502] width 28 height 28
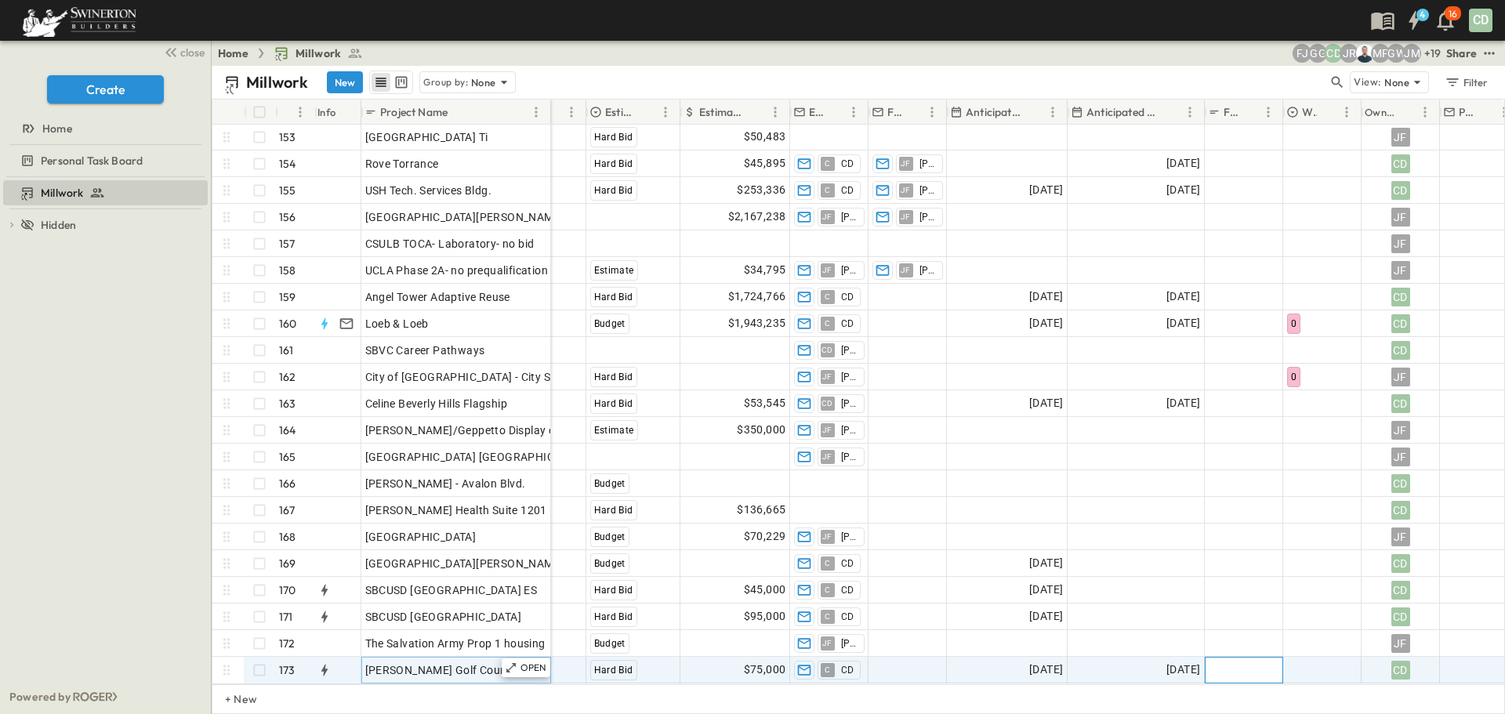
click at [1261, 659] on div "Add Link" at bounding box center [1243, 670] width 71 height 22
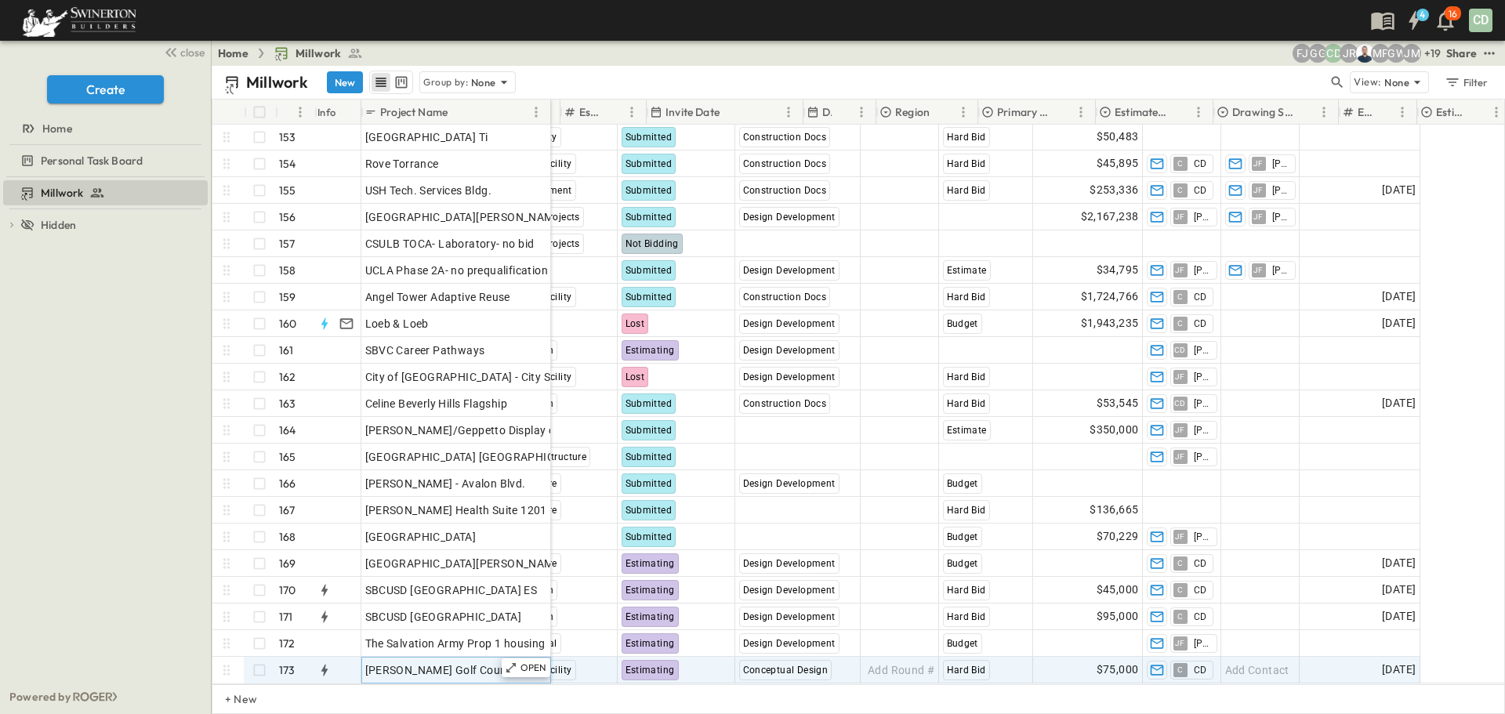
scroll to position [4063, 0]
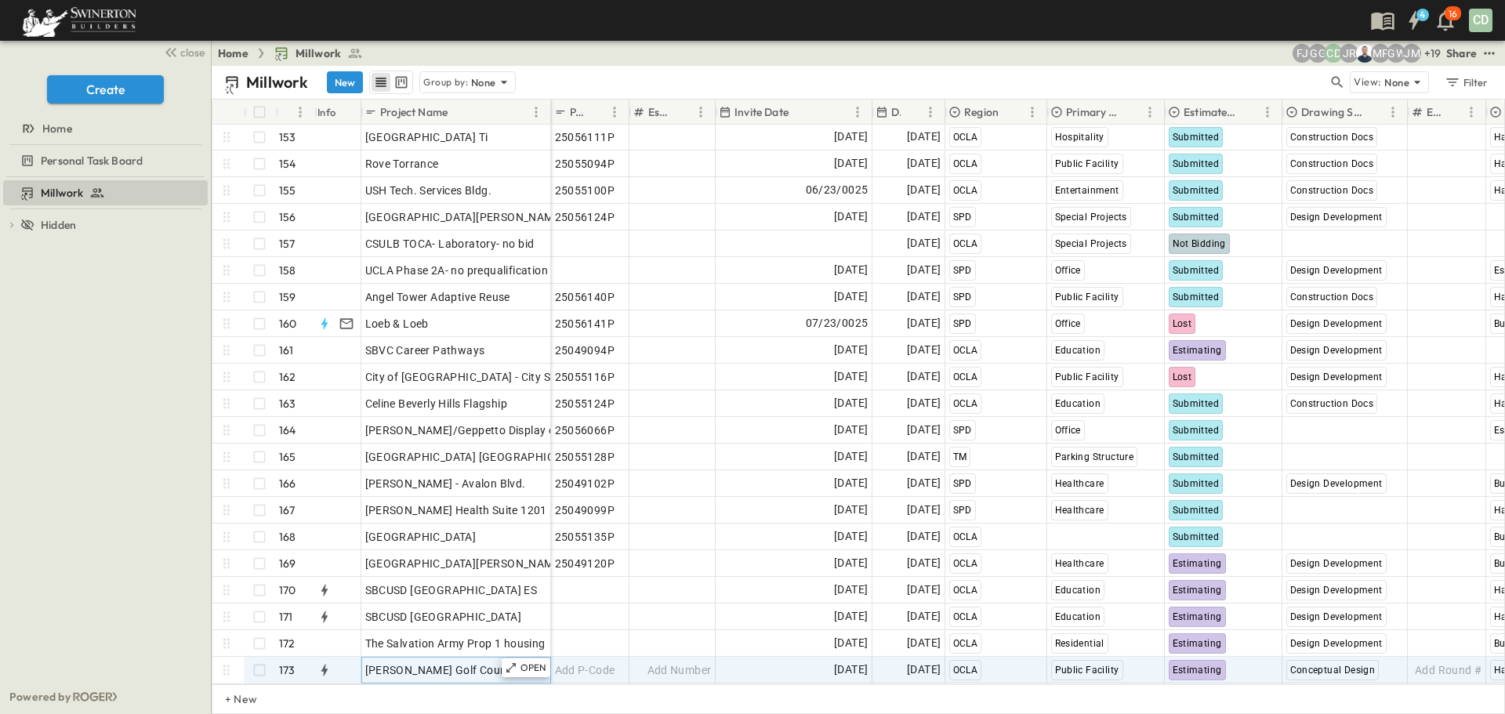
click at [72, 371] on div "Millwork To pick up a draggable item, press the space bar. While dragging, use …" at bounding box center [105, 428] width 211 height 502
